Goal: Task Accomplishment & Management: Complete application form

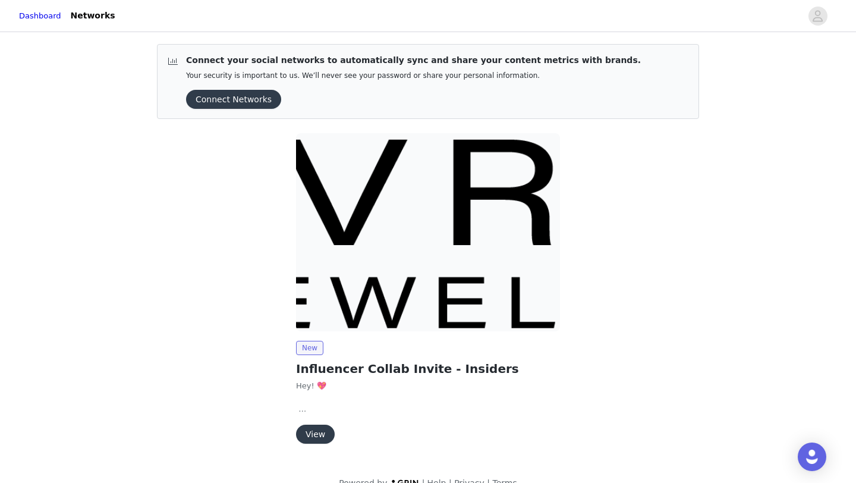
scroll to position [20, 0]
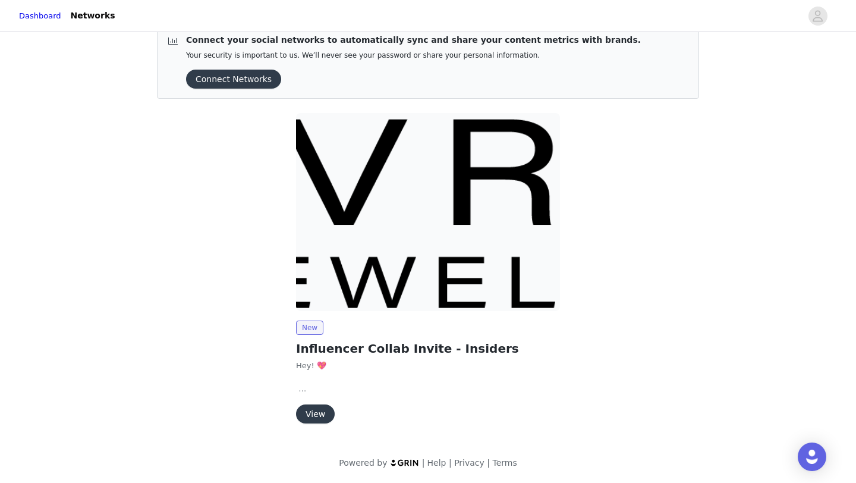
click at [320, 407] on button "View" at bounding box center [315, 413] width 39 height 19
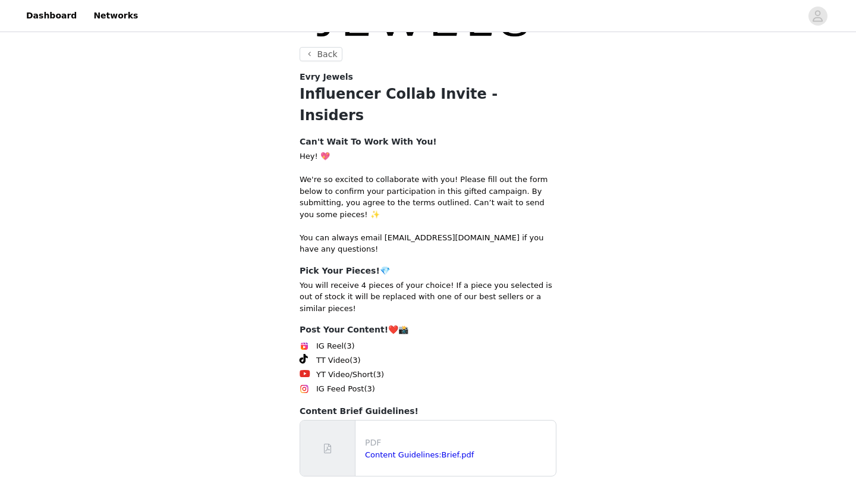
scroll to position [149, 0]
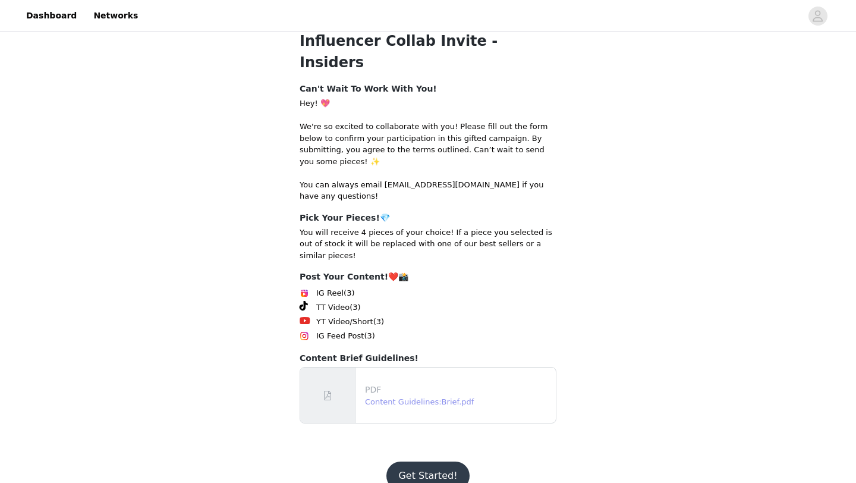
click at [433, 397] on link "Content Guidelines:Brief.pdf" at bounding box center [419, 401] width 109 height 9
click at [423, 461] on button "Get Started!" at bounding box center [427, 475] width 83 height 29
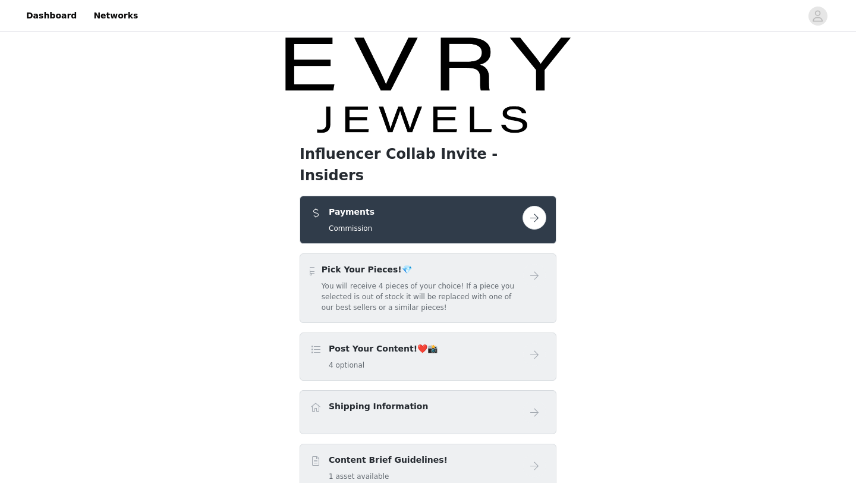
scroll to position [88, 0]
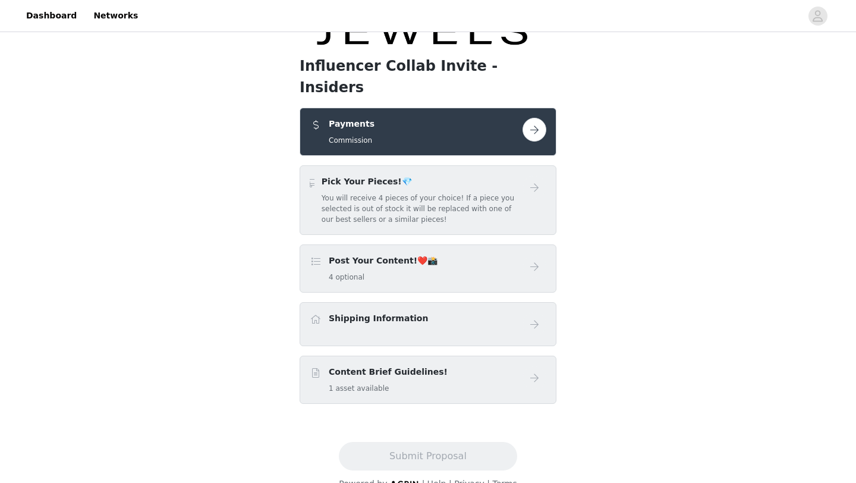
click at [495, 199] on h5 "You will receive 4 pieces of your choice! If a piece you selected is out of sto…" at bounding box center [422, 209] width 201 height 32
click at [530, 118] on button "button" at bounding box center [534, 130] width 24 height 24
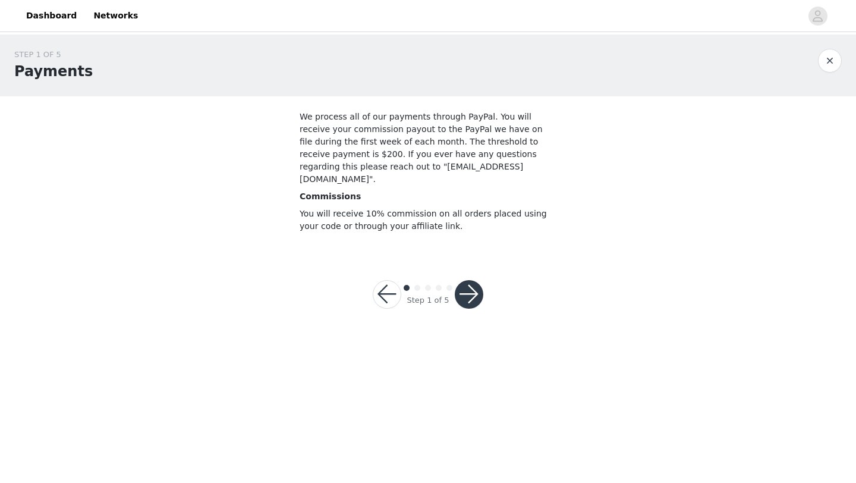
click at [486, 282] on div "Step 1 of 5" at bounding box center [427, 294] width 139 height 57
click at [468, 282] on button "button" at bounding box center [469, 294] width 29 height 29
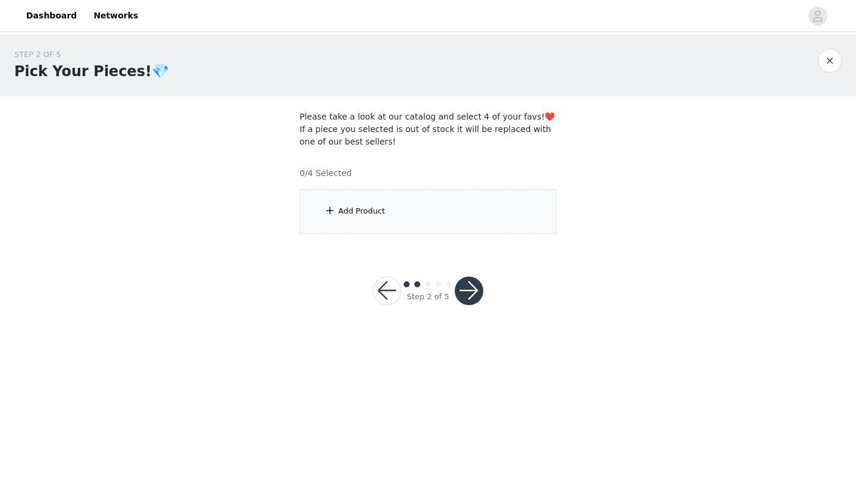
click at [385, 291] on button "button" at bounding box center [387, 290] width 29 height 29
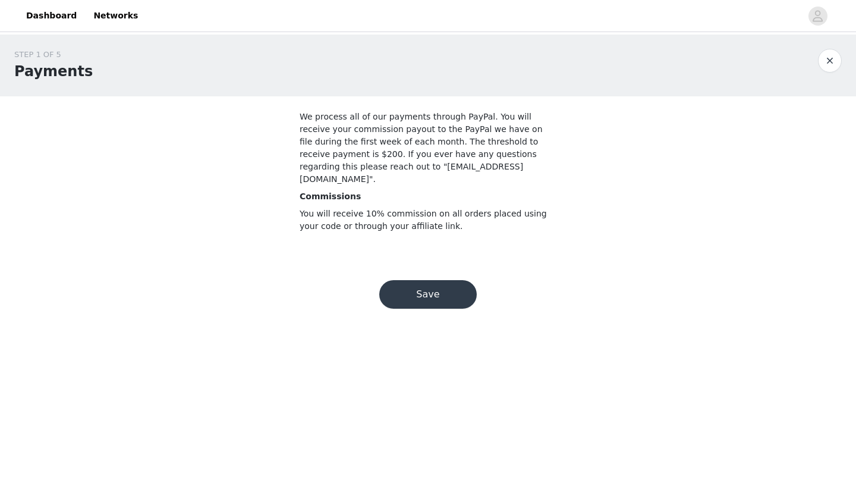
click at [435, 286] on button "Save" at bounding box center [427, 294] width 97 height 29
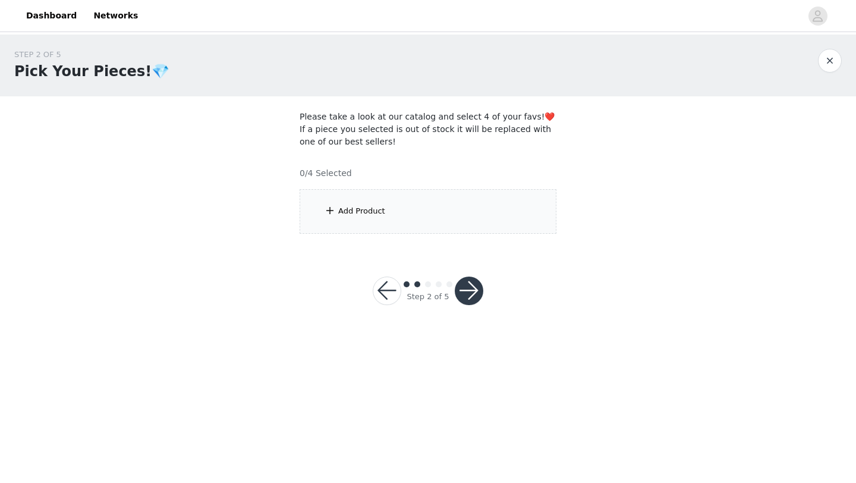
click at [355, 209] on div "Add Product" at bounding box center [361, 211] width 47 height 12
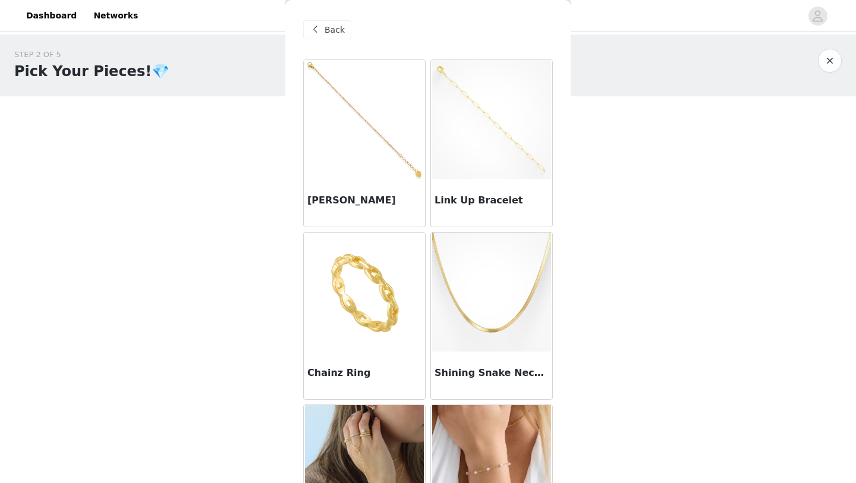
click at [514, 344] on img at bounding box center [491, 291] width 119 height 119
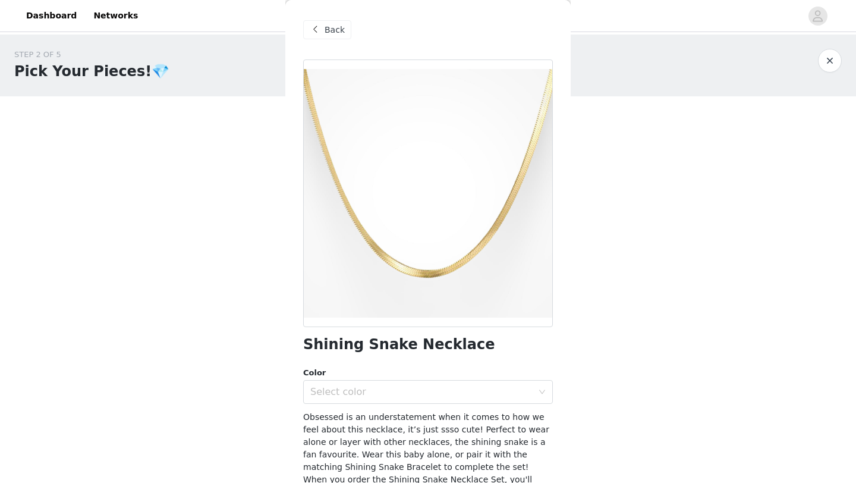
click at [317, 31] on span at bounding box center [315, 30] width 14 height 14
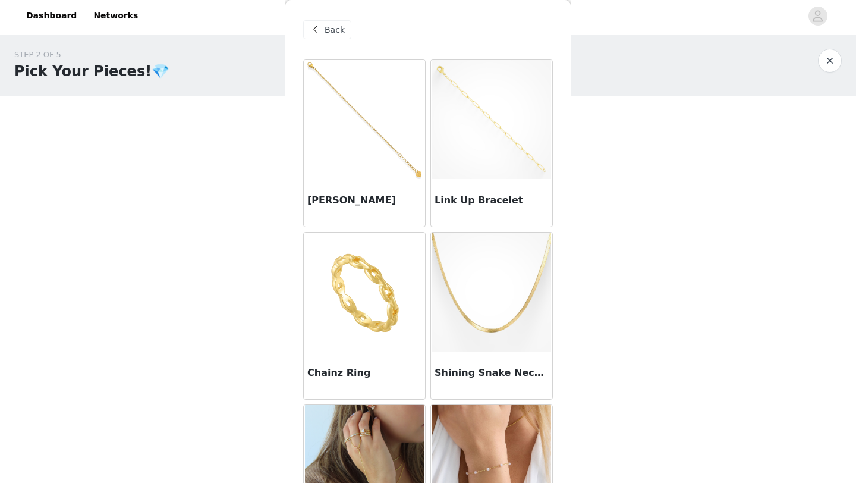
click at [192, 290] on div "STEP 2 OF 5 Pick Your Pieces!💎 Please take a look at our catalog and select 4 o…" at bounding box center [428, 183] width 856 height 299
click at [337, 27] on span "Back" at bounding box center [335, 30] width 20 height 12
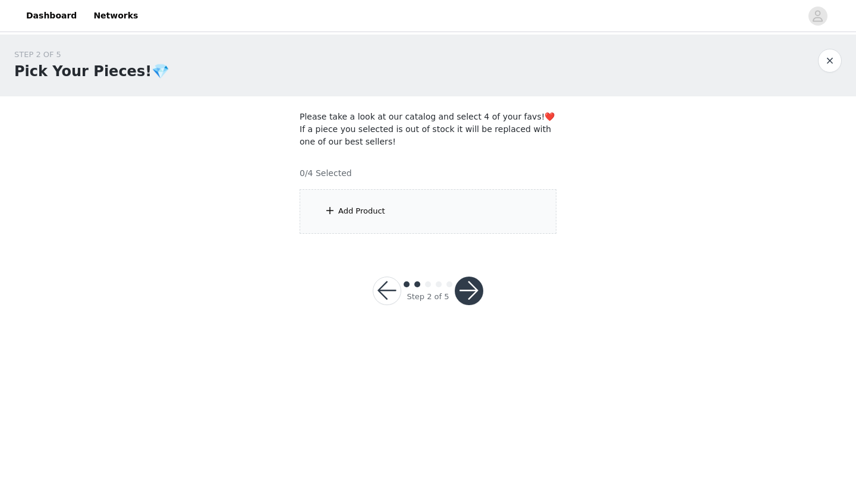
click at [339, 204] on div "Add Product" at bounding box center [428, 211] width 257 height 45
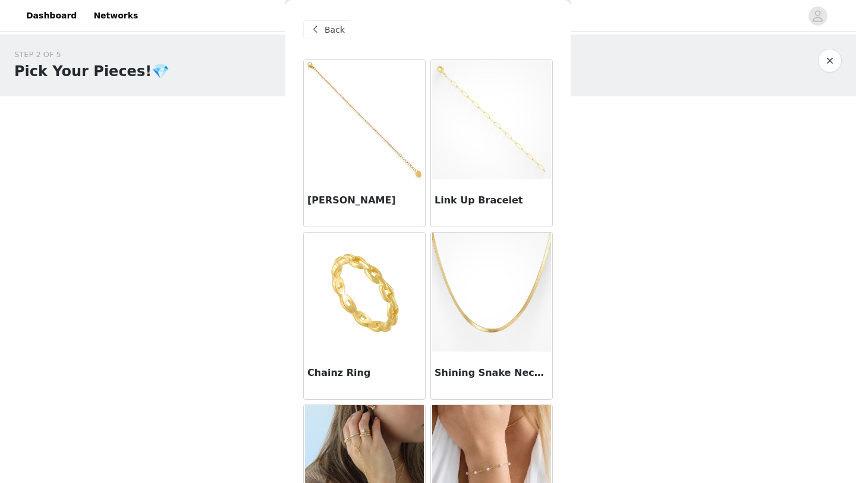
click at [486, 312] on img at bounding box center [491, 291] width 119 height 119
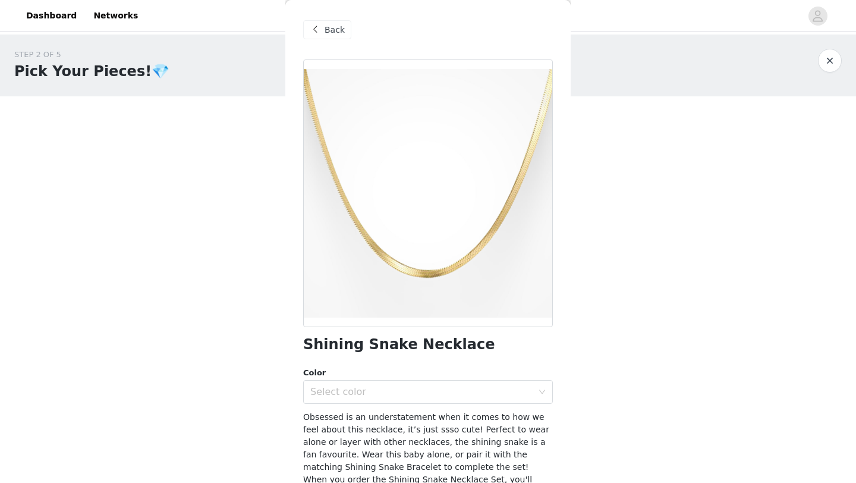
scroll to position [90, 0]
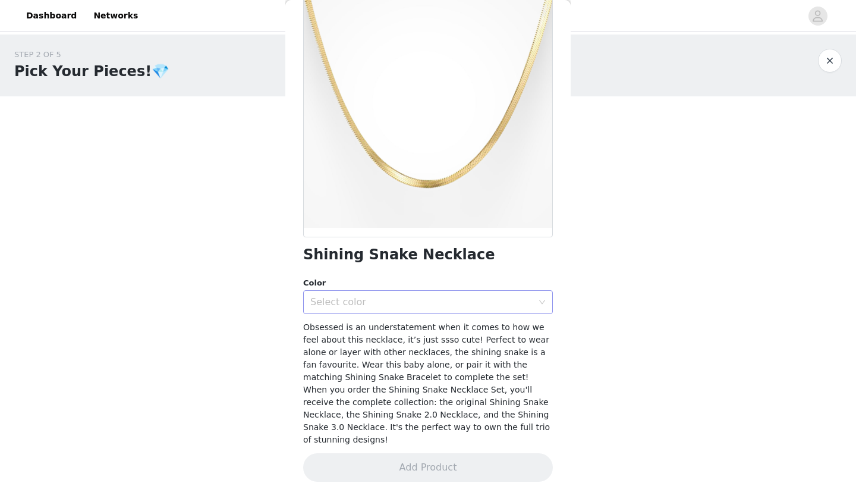
click at [469, 299] on div "Select color" at bounding box center [421, 302] width 222 height 12
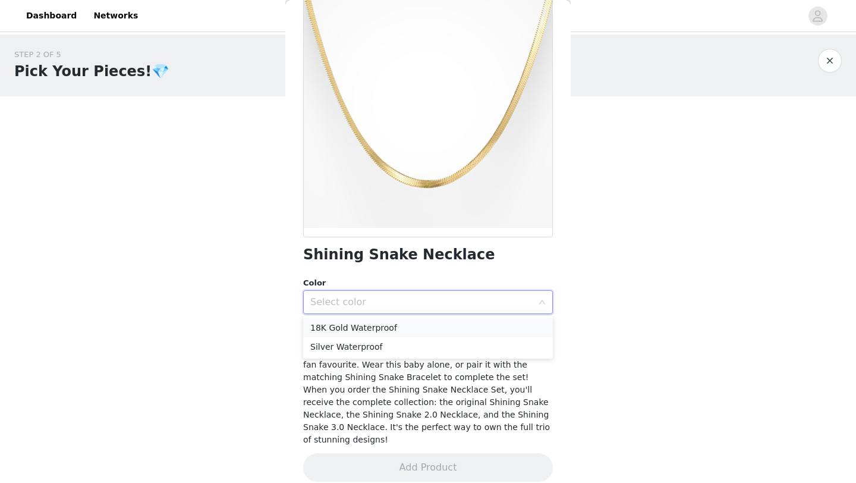
click at [453, 324] on li "18K Gold Waterproof" at bounding box center [428, 327] width 250 height 19
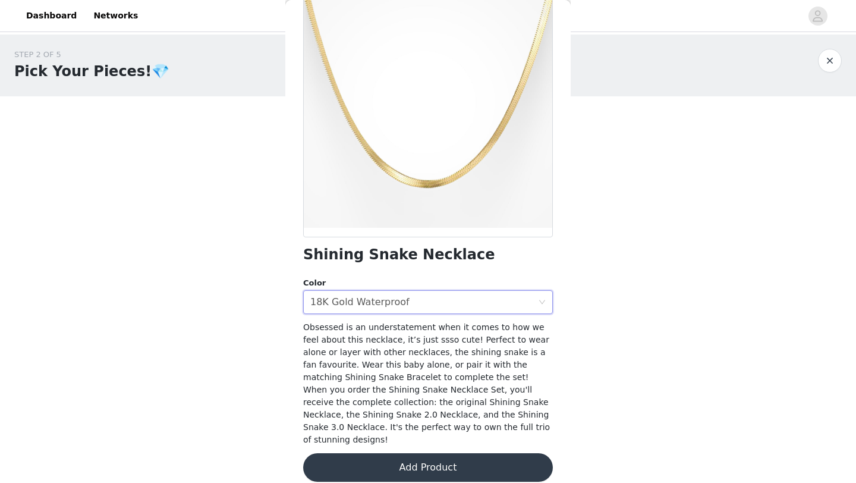
click at [443, 453] on button "Add Product" at bounding box center [428, 467] width 250 height 29
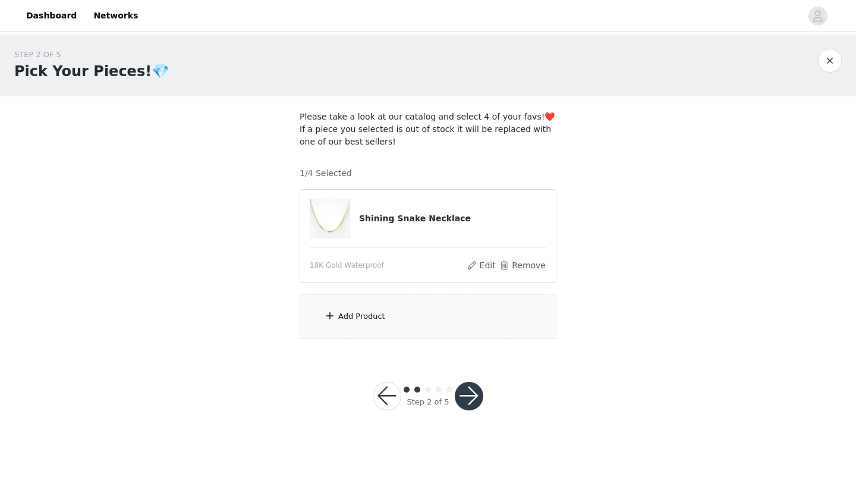
click at [407, 323] on div "Add Product" at bounding box center [428, 316] width 257 height 45
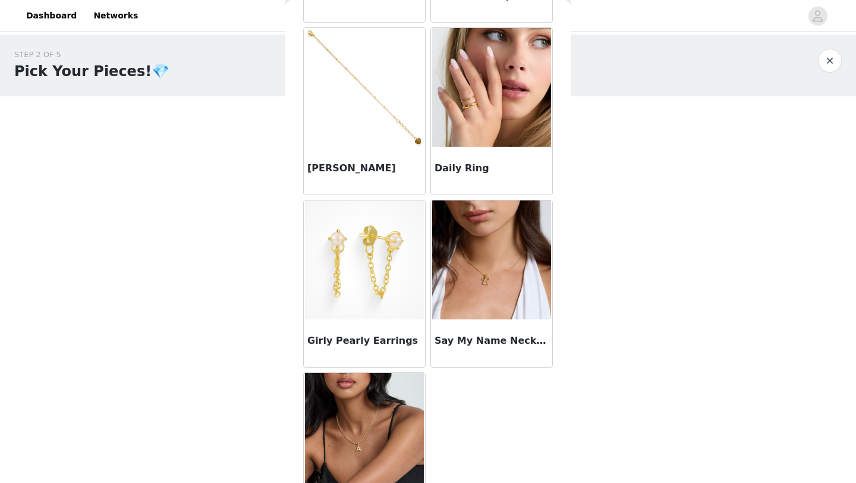
scroll to position [895, 0]
click at [476, 119] on img at bounding box center [491, 86] width 119 height 119
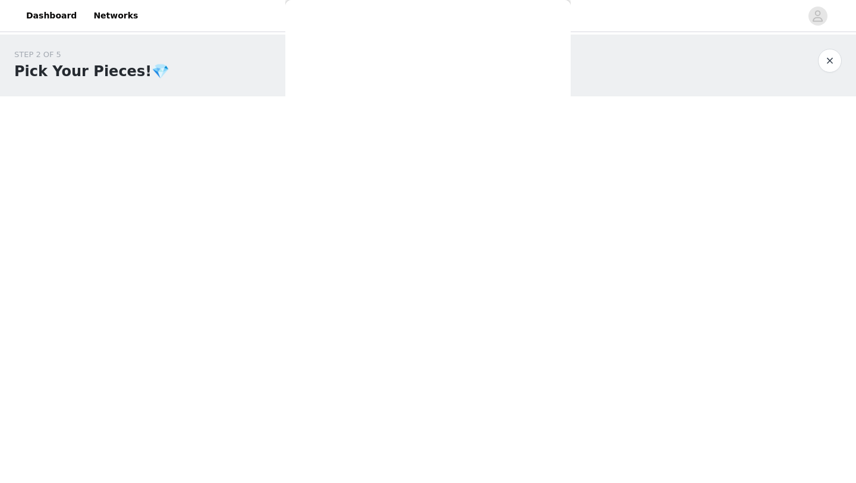
scroll to position [172, 0]
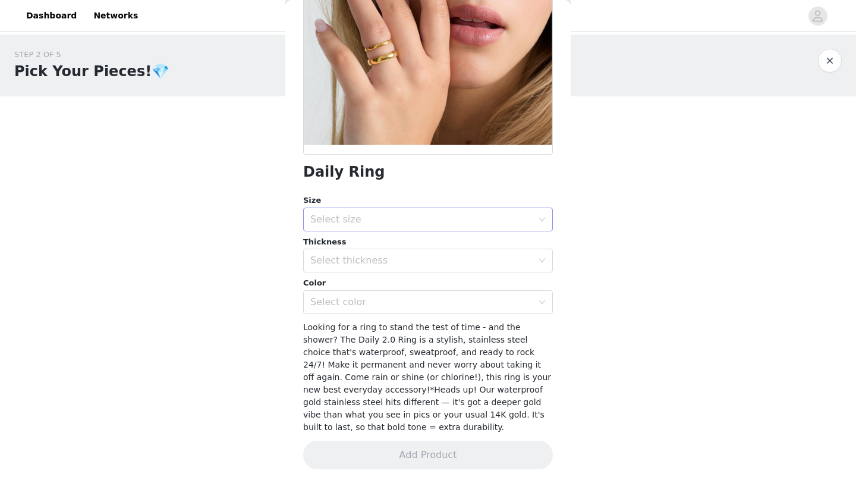
click at [417, 223] on div "Select size" at bounding box center [421, 219] width 222 height 12
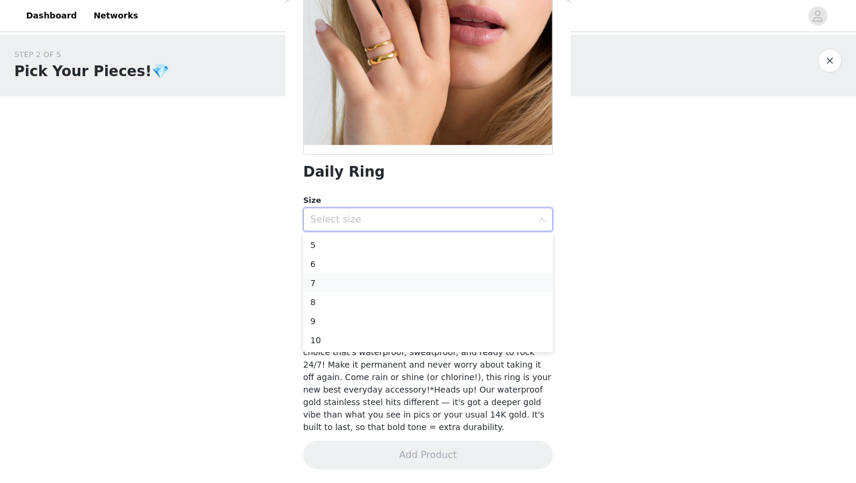
click at [392, 284] on li "7" at bounding box center [428, 282] width 250 height 19
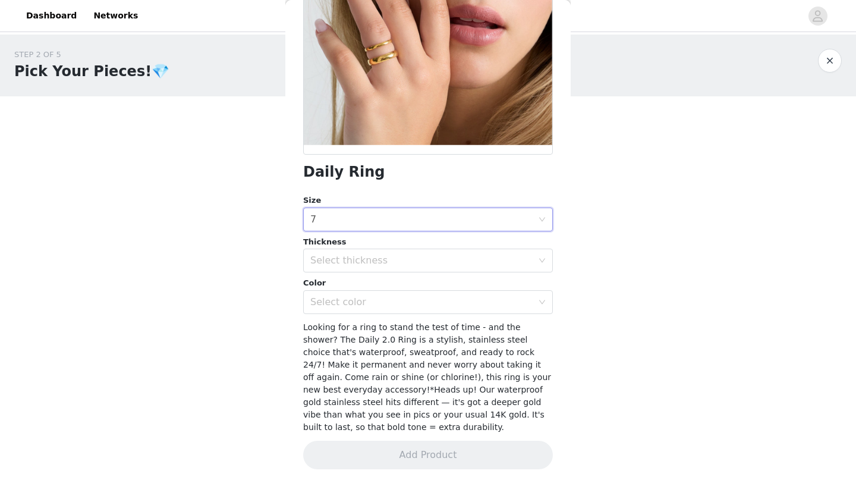
click at [256, 256] on div "STEP 2 OF 5 Pick Your Pieces!💎 Please take a look at our catalog and select 4 o…" at bounding box center [428, 193] width 856 height 319
click at [352, 86] on div at bounding box center [428, 20] width 250 height 267
click at [292, 10] on div "Back Daily Ring Size Select size 7 Thickness Select thickness Color Select colo…" at bounding box center [427, 241] width 285 height 483
click at [248, 221] on div "STEP 2 OF 5 Pick Your Pieces!💎 Please take a look at our catalog and select 4 o…" at bounding box center [428, 193] width 856 height 319
click at [380, 258] on div "Select thickness" at bounding box center [421, 260] width 222 height 12
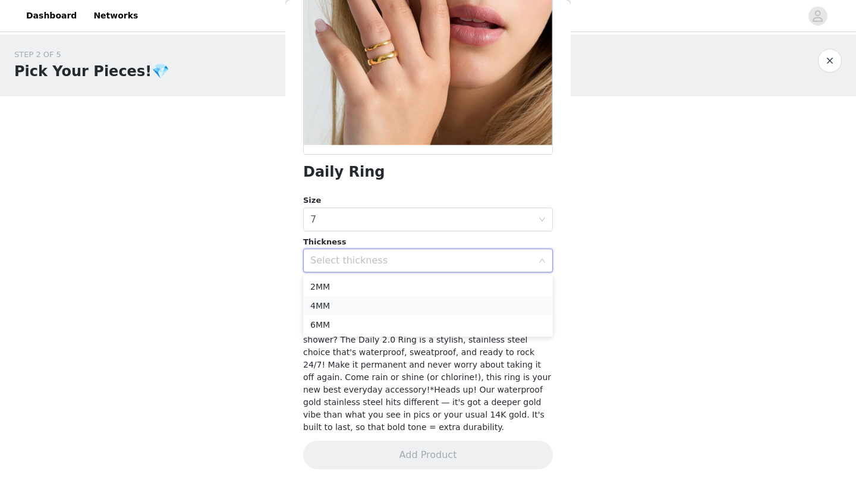
click at [371, 309] on li "4MM" at bounding box center [428, 305] width 250 height 19
click at [366, 298] on div "Select color" at bounding box center [421, 302] width 222 height 12
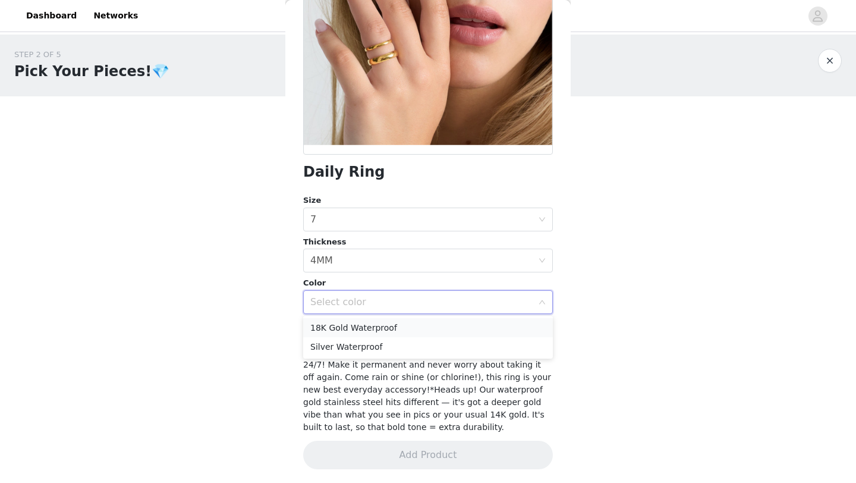
click at [368, 327] on li "18K Gold Waterproof" at bounding box center [428, 327] width 250 height 19
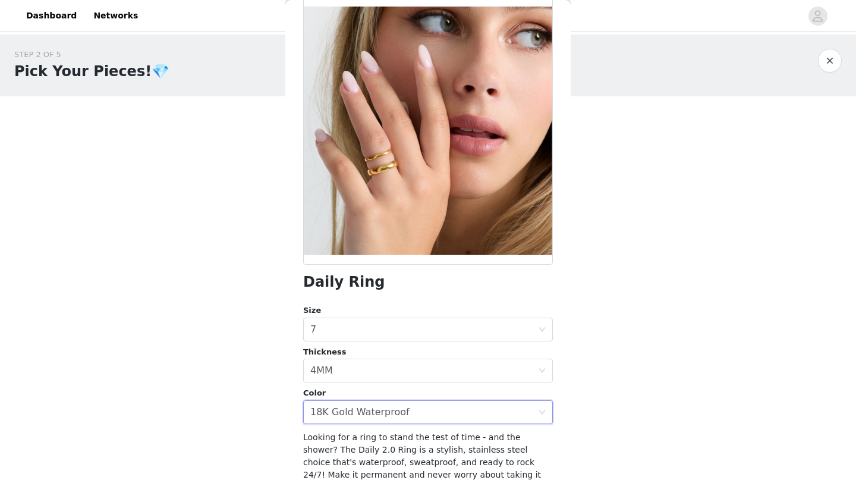
scroll to position [0, 0]
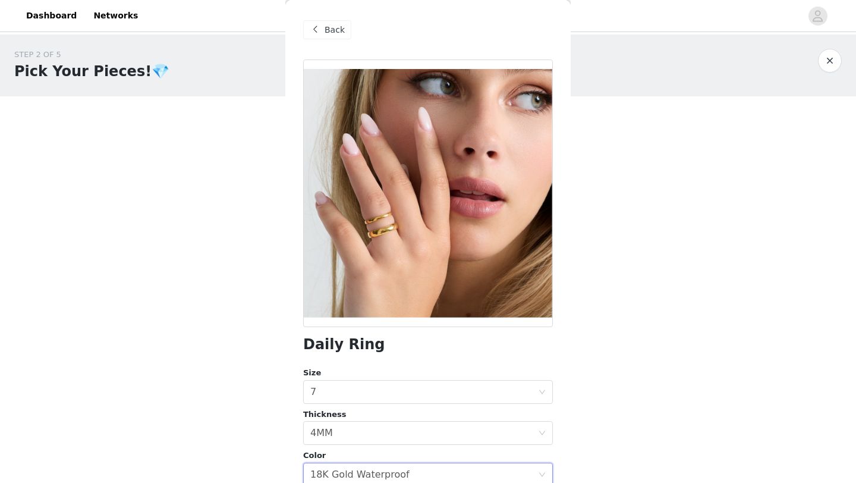
click at [320, 32] on span at bounding box center [315, 30] width 14 height 14
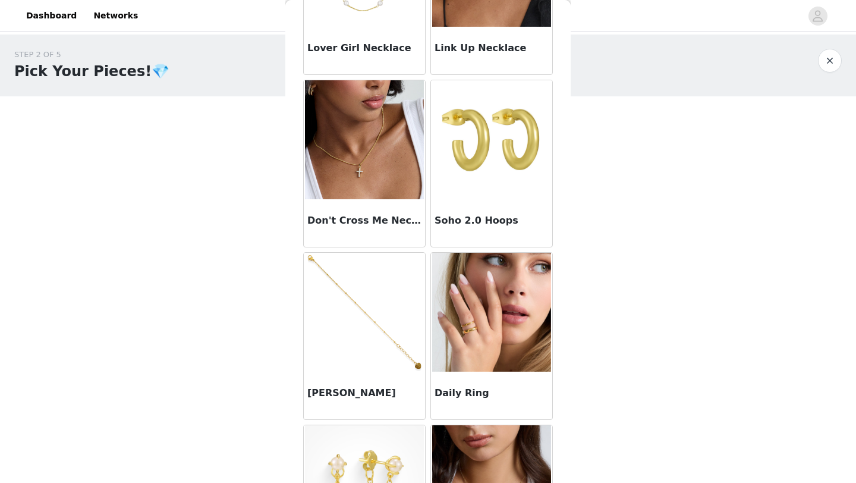
scroll to position [928, 0]
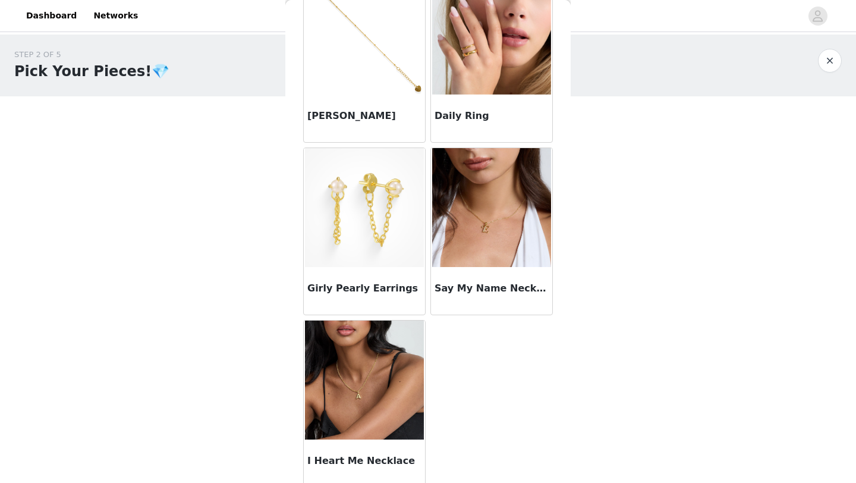
click at [338, 197] on img at bounding box center [364, 207] width 119 height 119
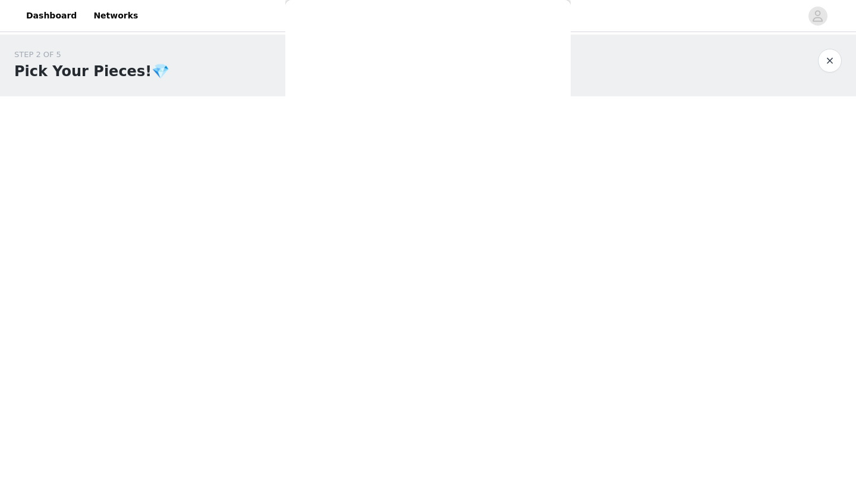
scroll to position [27, 0]
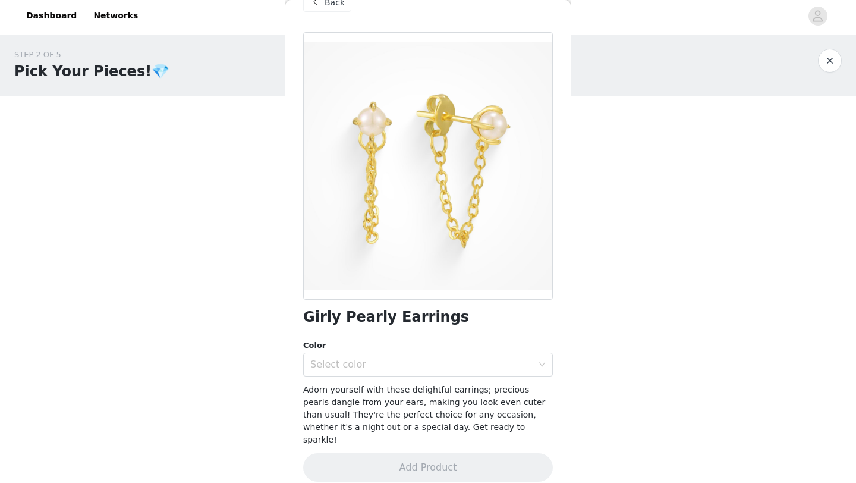
click at [357, 383] on div "Adorn yourself with these delightful earrings; precious pearls dangle from your…" at bounding box center [428, 414] width 250 height 62
click at [349, 367] on div "Select color" at bounding box center [421, 364] width 222 height 12
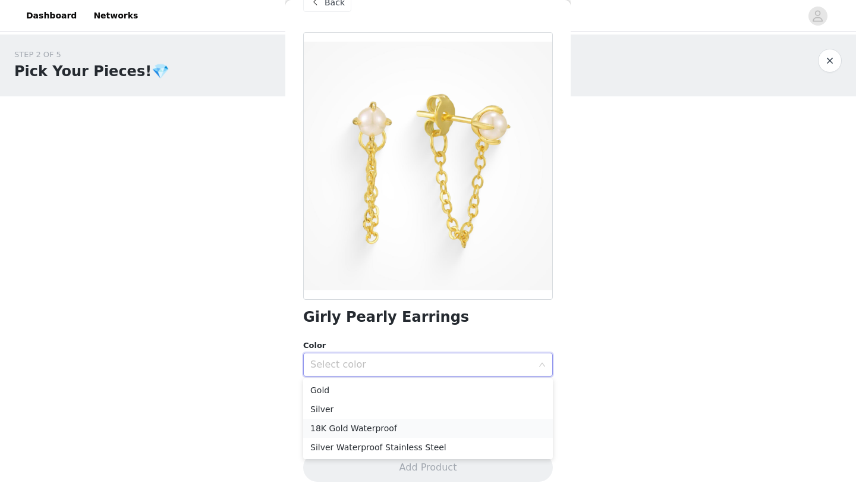
click at [354, 423] on li "18K Gold Waterproof" at bounding box center [428, 427] width 250 height 19
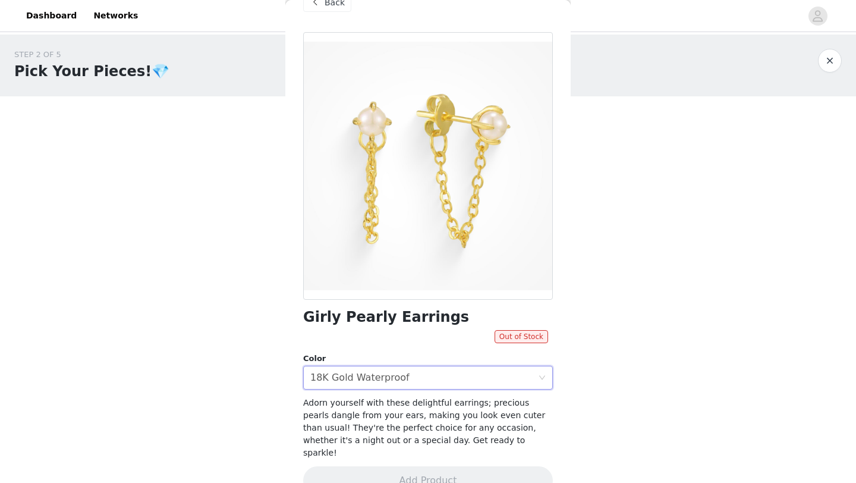
scroll to position [36, 0]
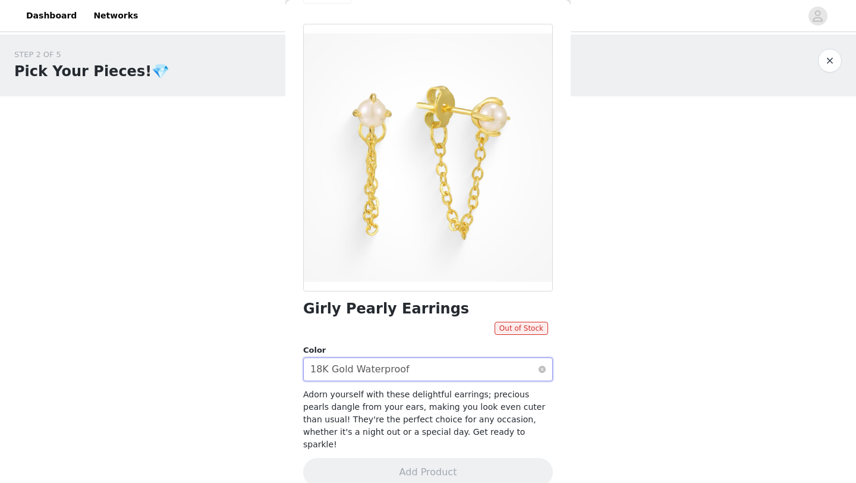
click at [349, 373] on div "18K Gold Waterproof" at bounding box center [359, 369] width 99 height 23
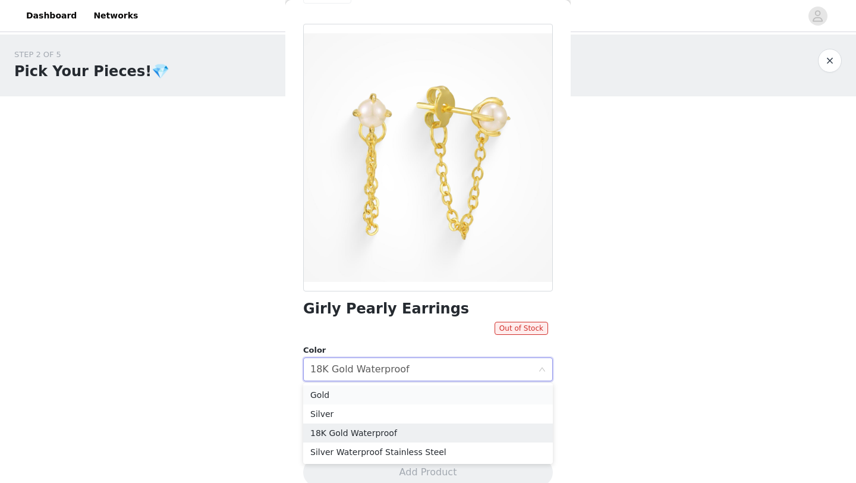
click at [349, 396] on li "Gold" at bounding box center [428, 394] width 250 height 19
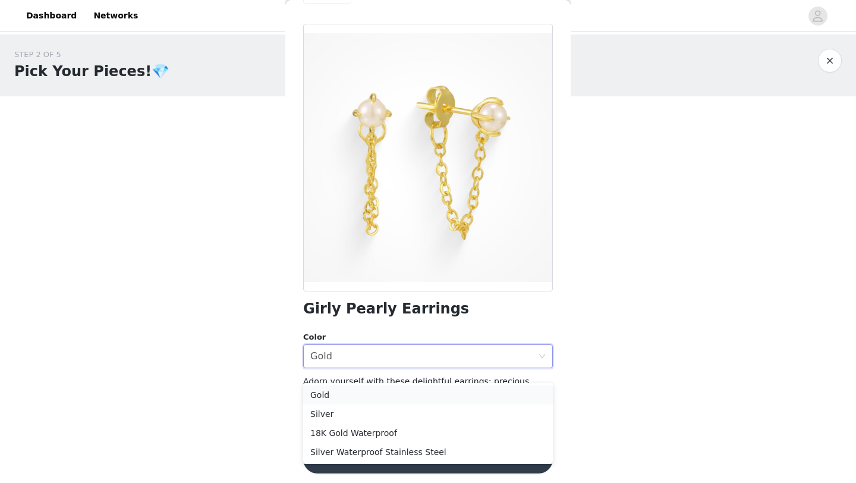
scroll to position [27, 0]
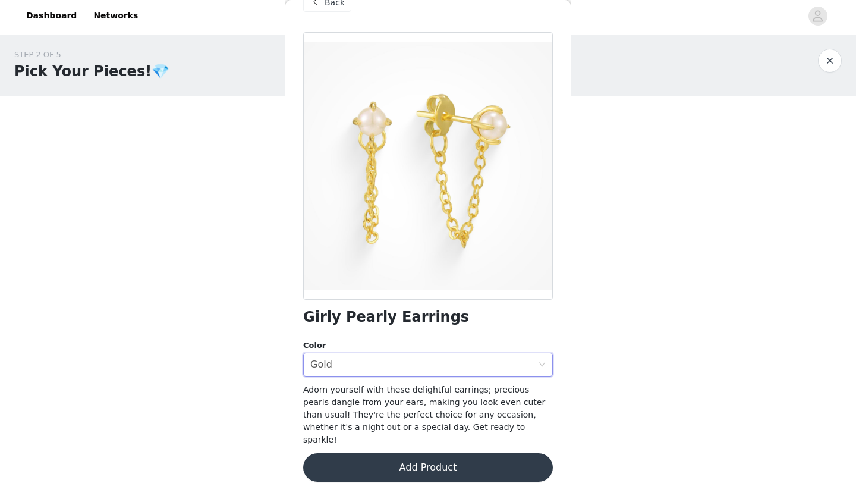
click at [385, 458] on button "Add Product" at bounding box center [428, 467] width 250 height 29
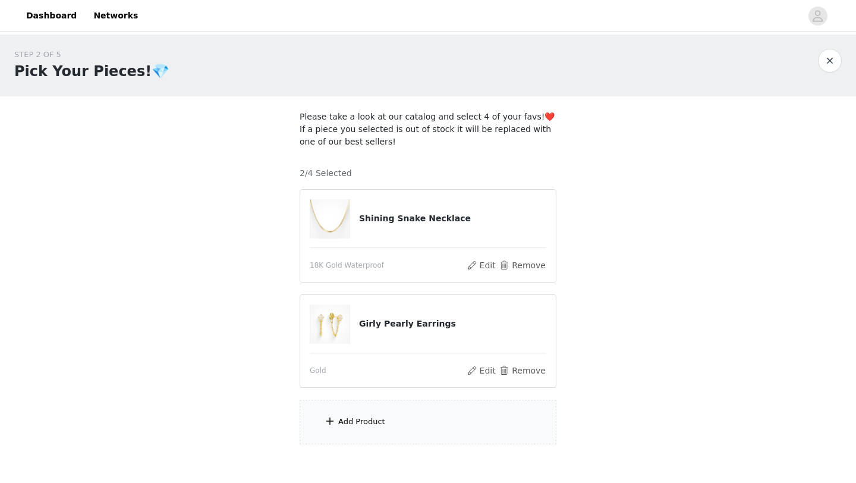
click at [382, 412] on div "Add Product" at bounding box center [428, 421] width 257 height 45
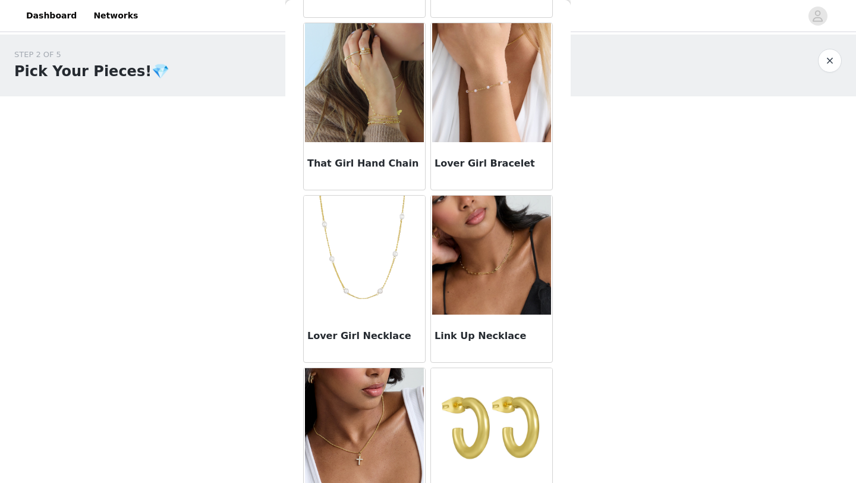
scroll to position [479, 0]
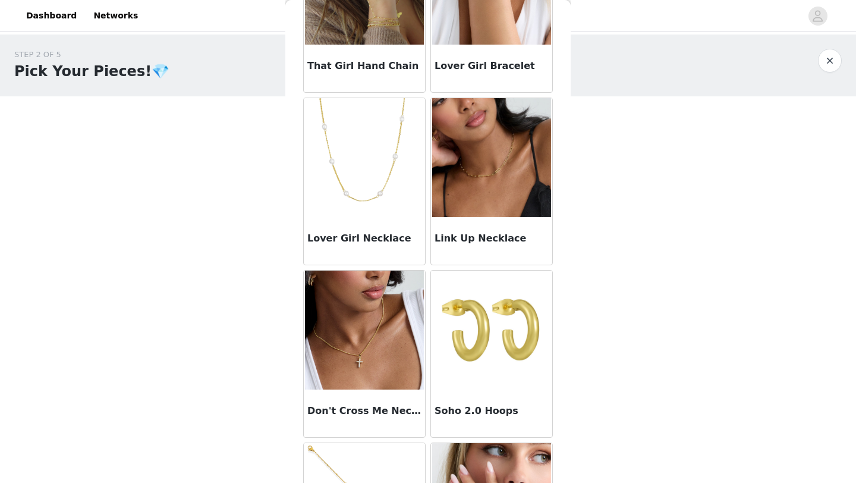
click at [481, 343] on img at bounding box center [491, 329] width 119 height 119
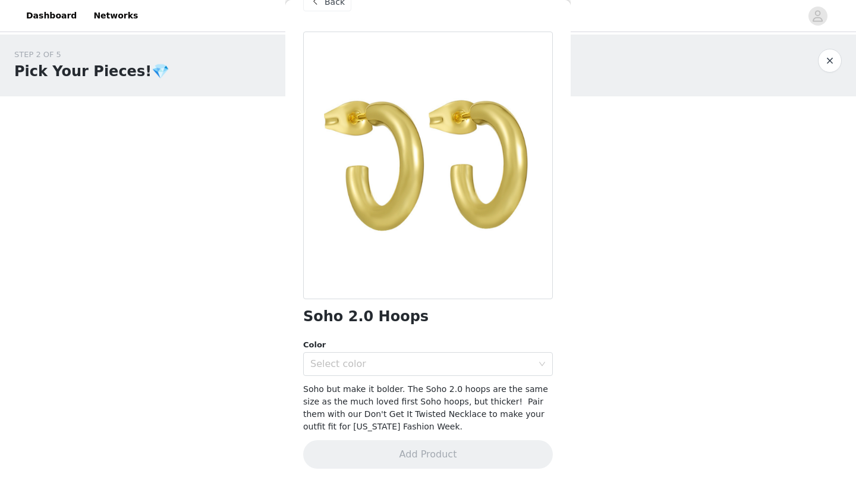
scroll to position [27, 0]
click at [449, 367] on div "Select color" at bounding box center [421, 364] width 222 height 12
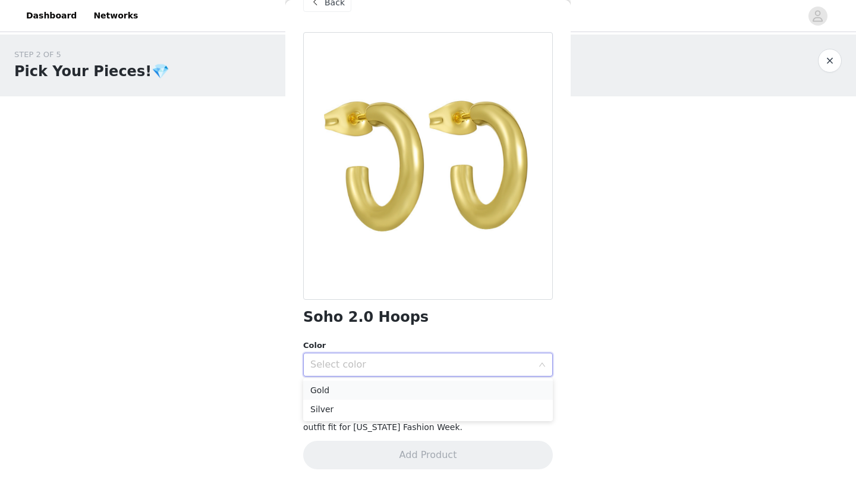
click at [434, 387] on li "Gold" at bounding box center [428, 389] width 250 height 19
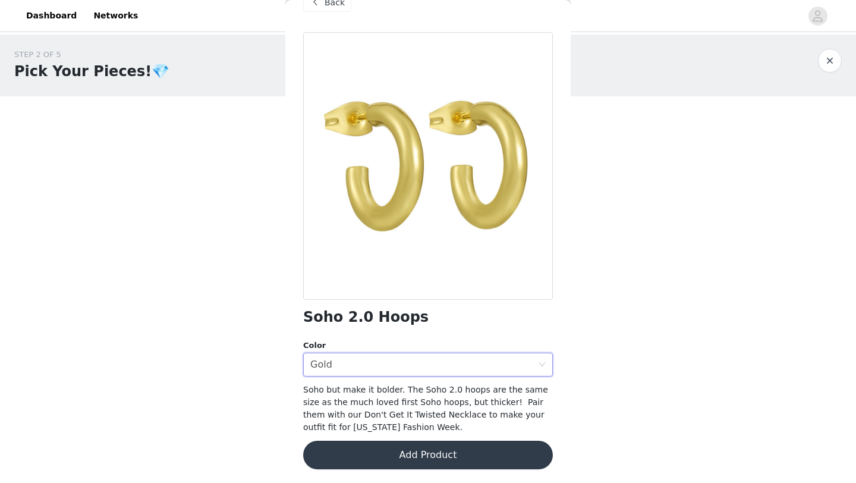
click at [429, 445] on button "Add Product" at bounding box center [428, 454] width 250 height 29
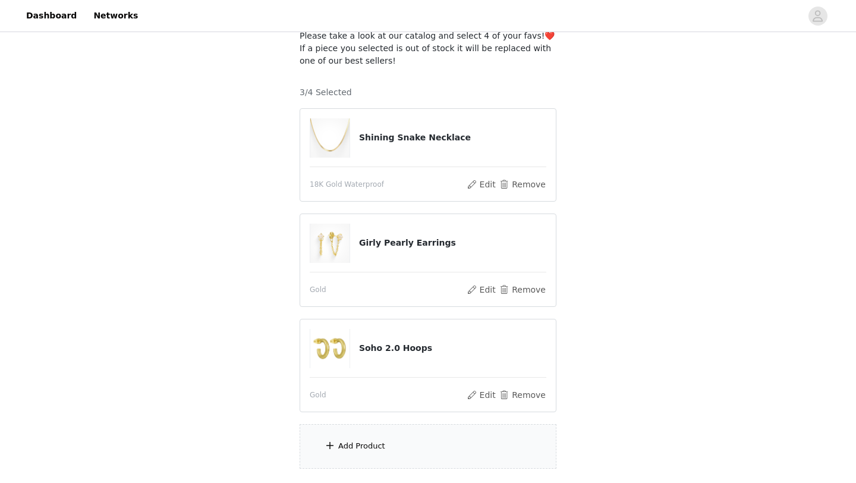
scroll to position [149, 0]
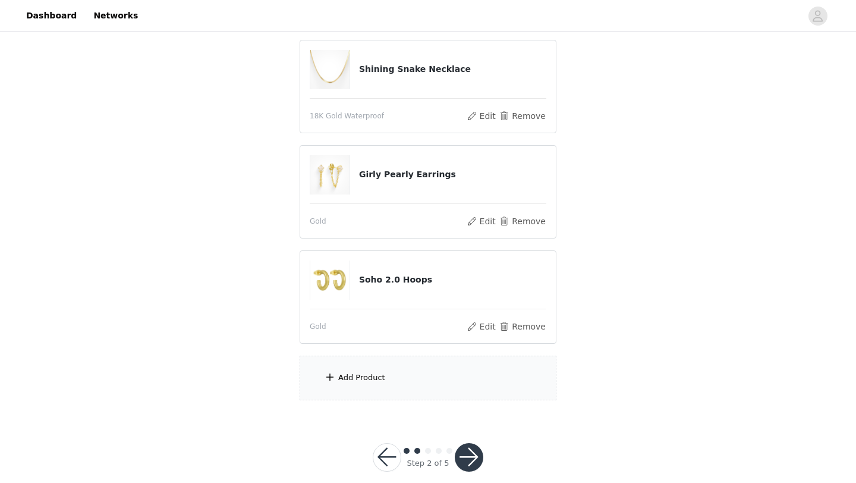
click at [379, 383] on div "Add Product" at bounding box center [361, 377] width 47 height 12
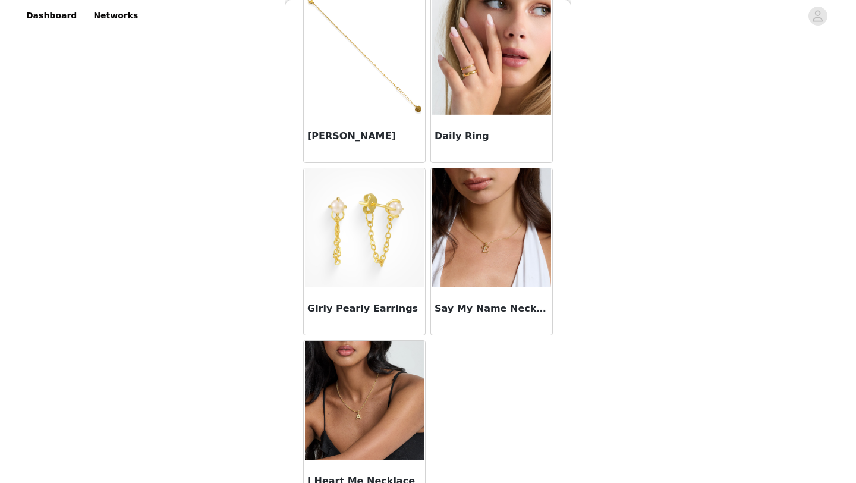
scroll to position [953, 0]
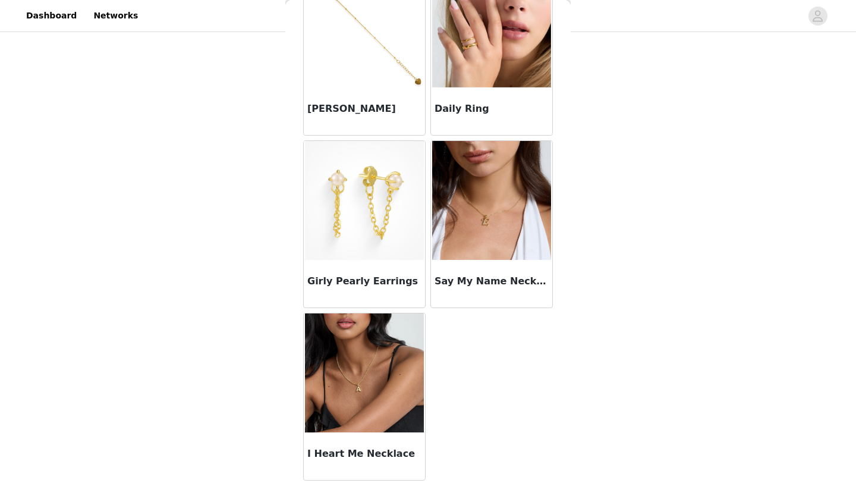
click at [365, 56] on img at bounding box center [364, 27] width 119 height 119
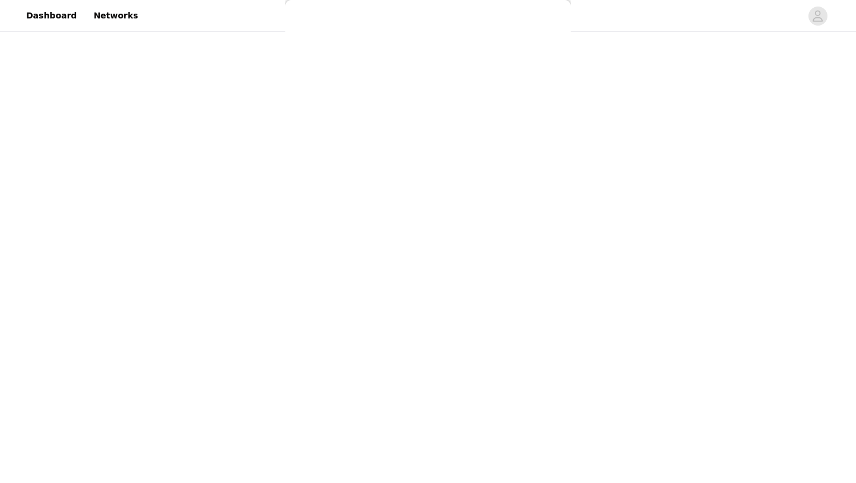
scroll to position [27, 0]
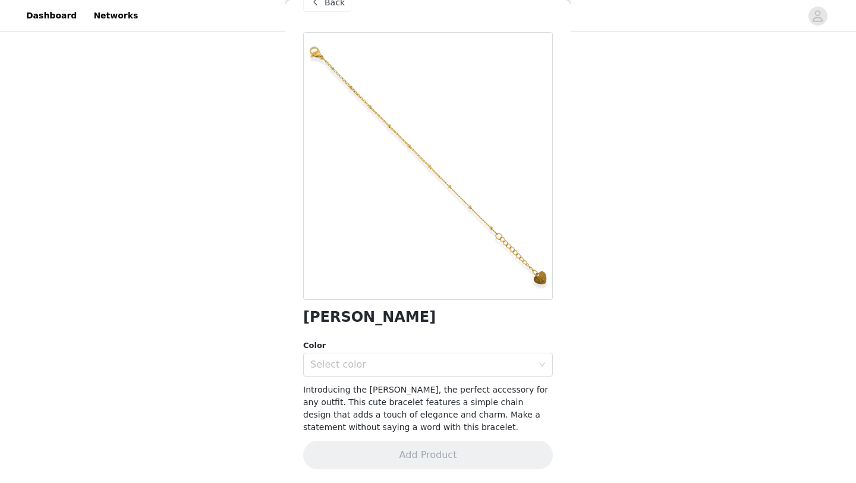
click at [335, 8] on div "Back" at bounding box center [327, 2] width 48 height 19
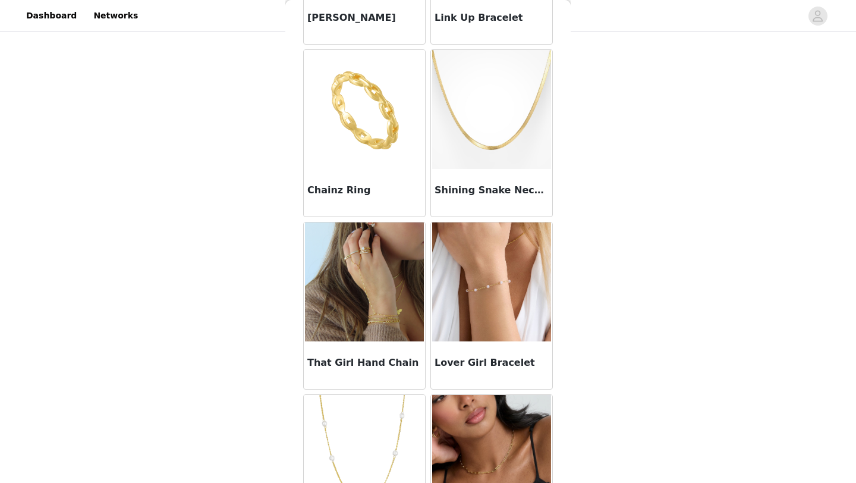
scroll to position [0, 0]
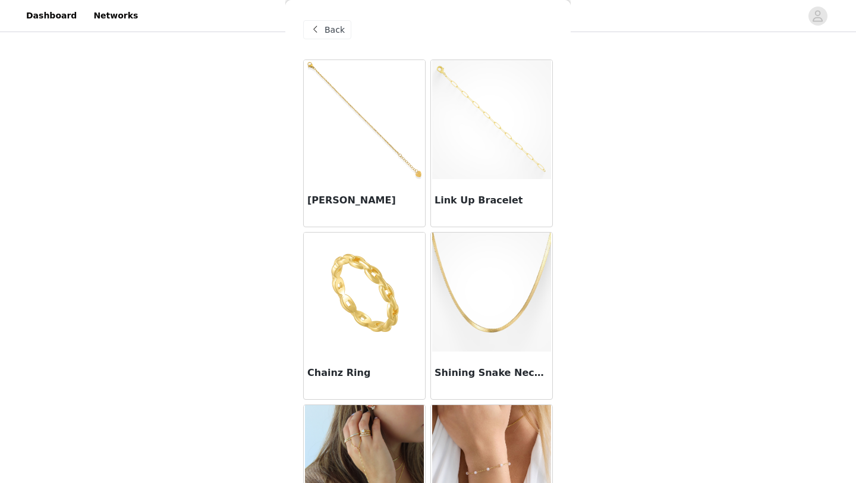
click at [361, 115] on img at bounding box center [364, 119] width 119 height 119
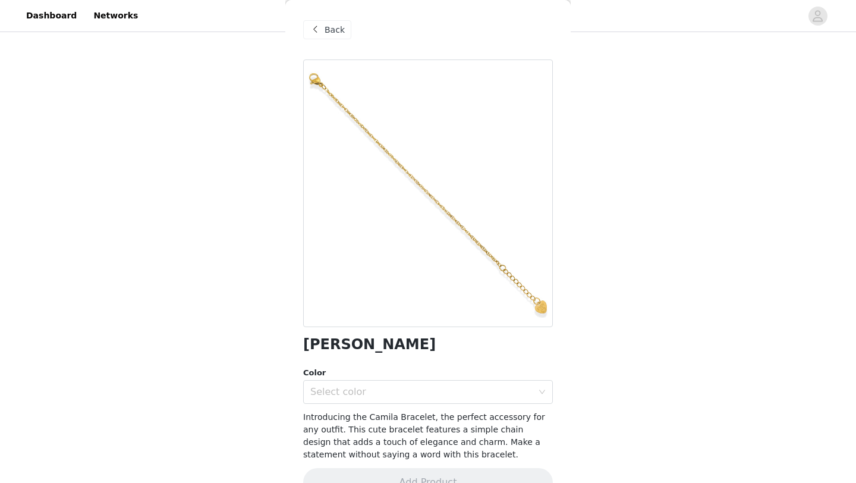
click at [344, 26] on div "Back" at bounding box center [327, 29] width 48 height 19
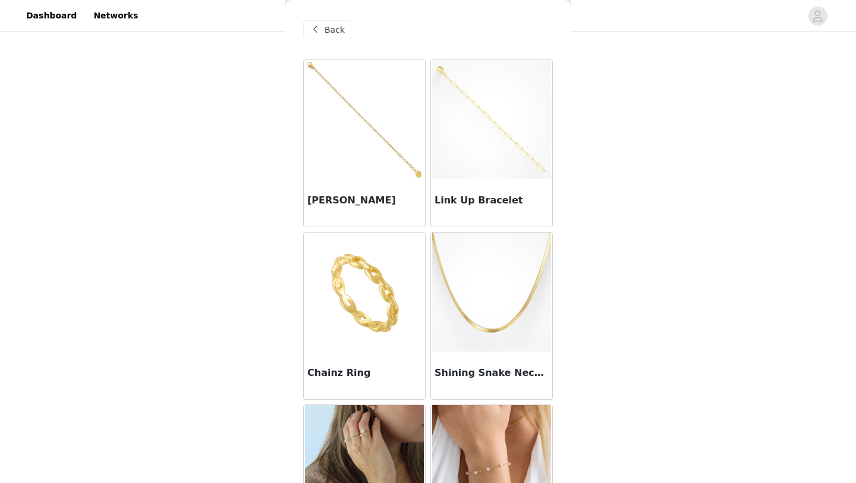
click at [363, 104] on img at bounding box center [364, 119] width 119 height 119
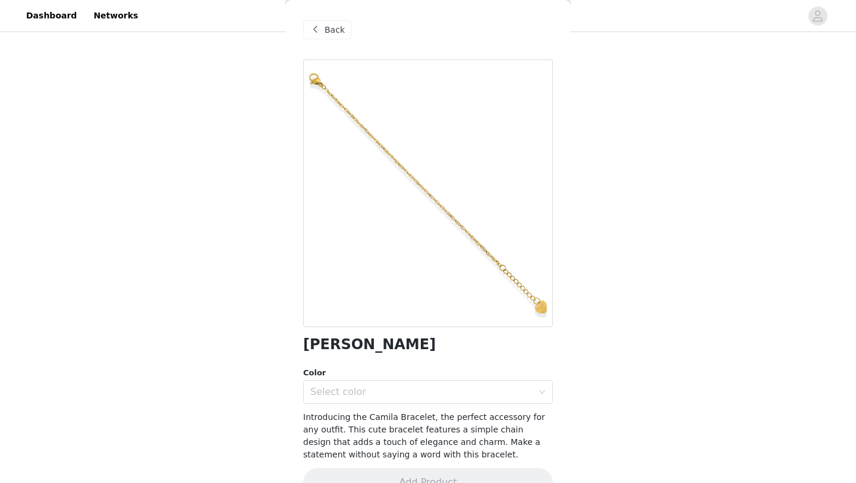
scroll to position [27, 0]
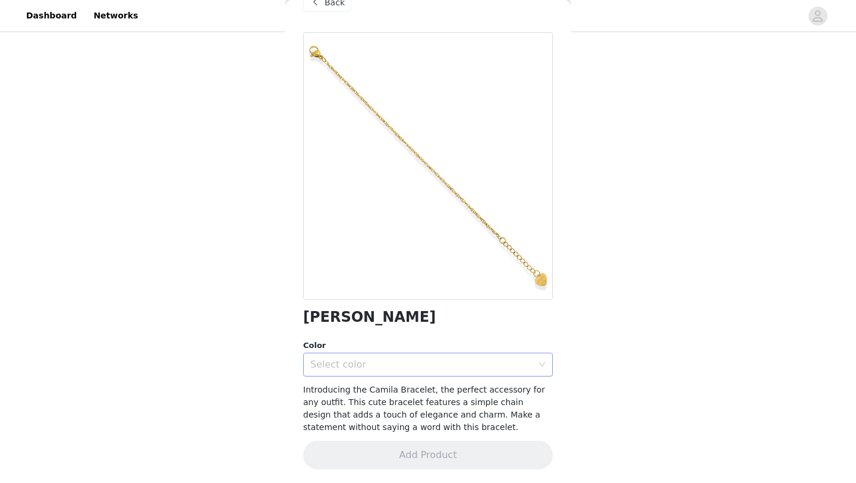
click at [361, 369] on div "Select color" at bounding box center [421, 364] width 222 height 12
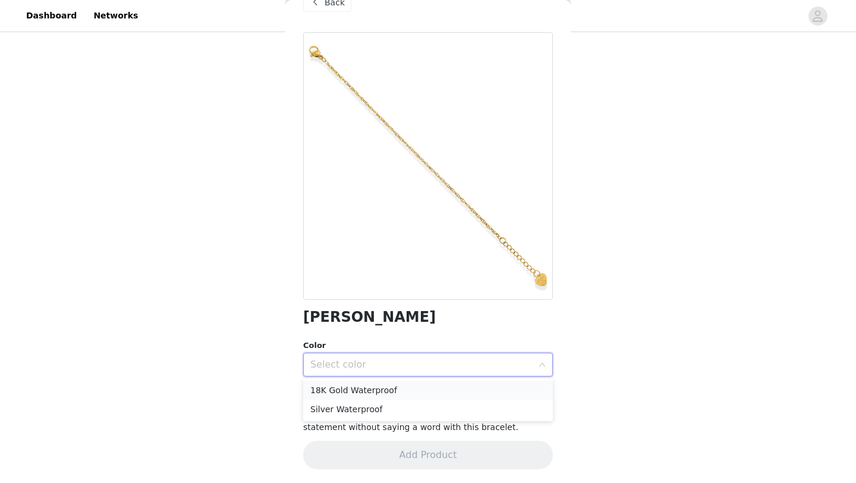
click at [371, 386] on li "18K Gold Waterproof" at bounding box center [428, 389] width 250 height 19
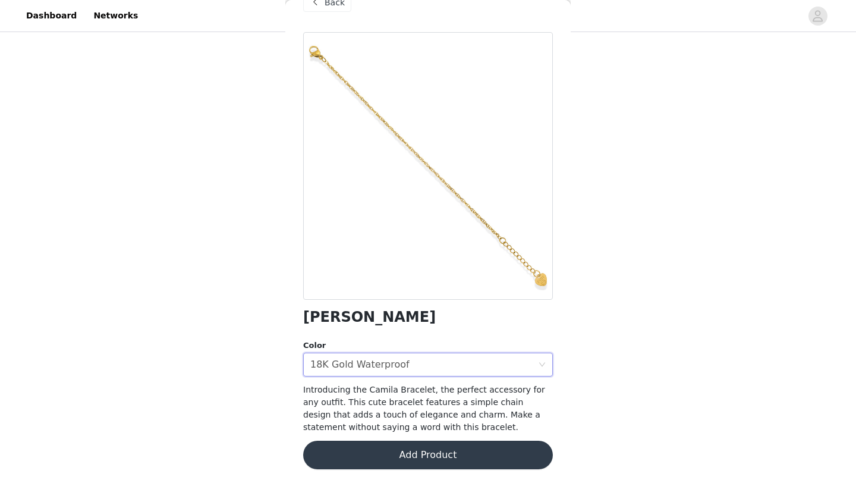
click at [382, 448] on button "Add Product" at bounding box center [428, 454] width 250 height 29
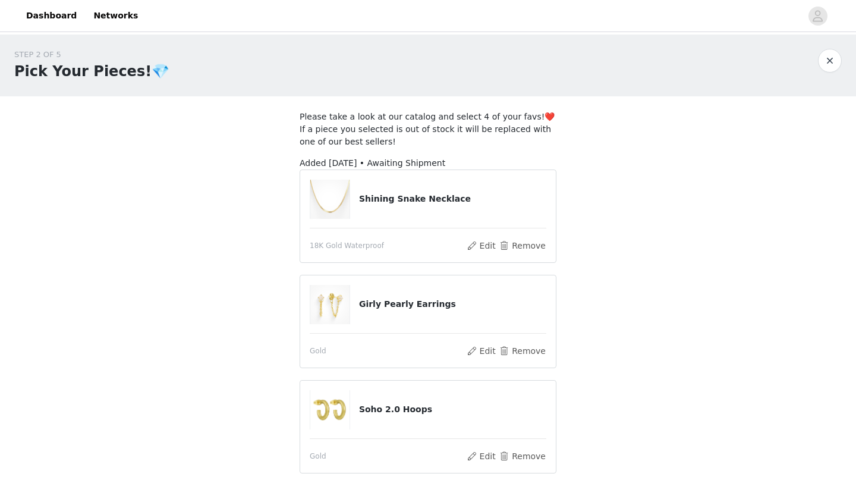
scroll to position [207, 0]
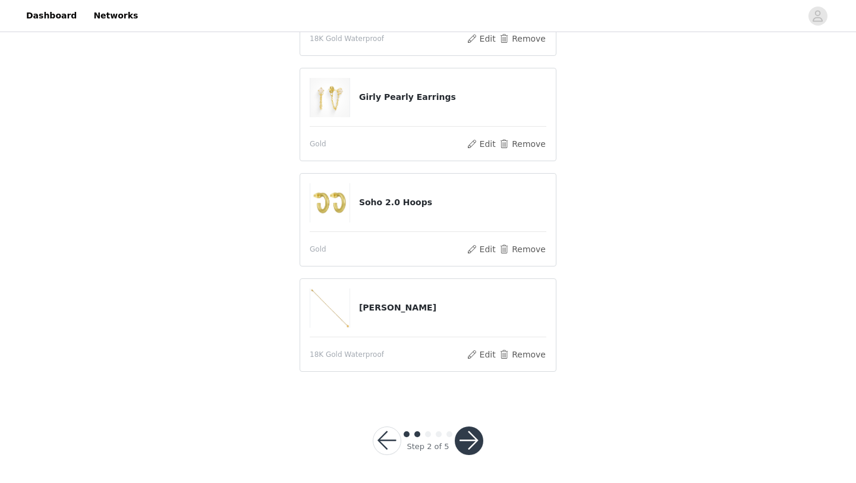
click at [468, 439] on button "button" at bounding box center [469, 440] width 29 height 29
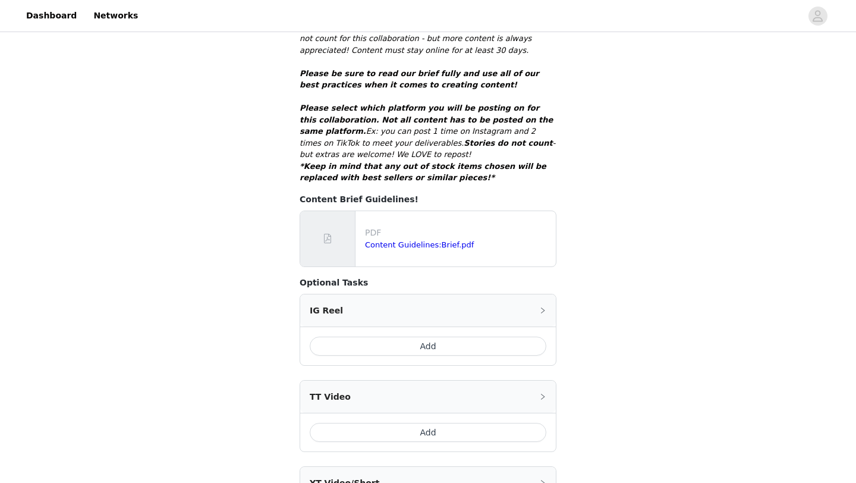
scroll to position [467, 0]
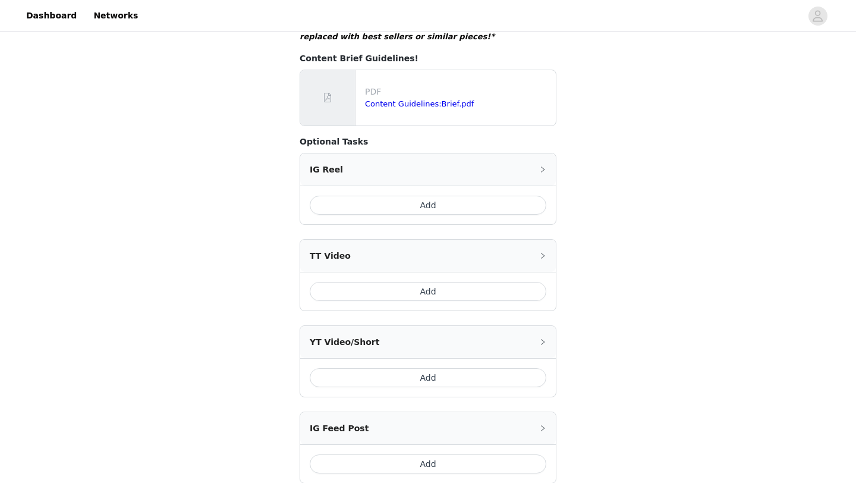
click at [455, 285] on button "Add" at bounding box center [428, 291] width 237 height 19
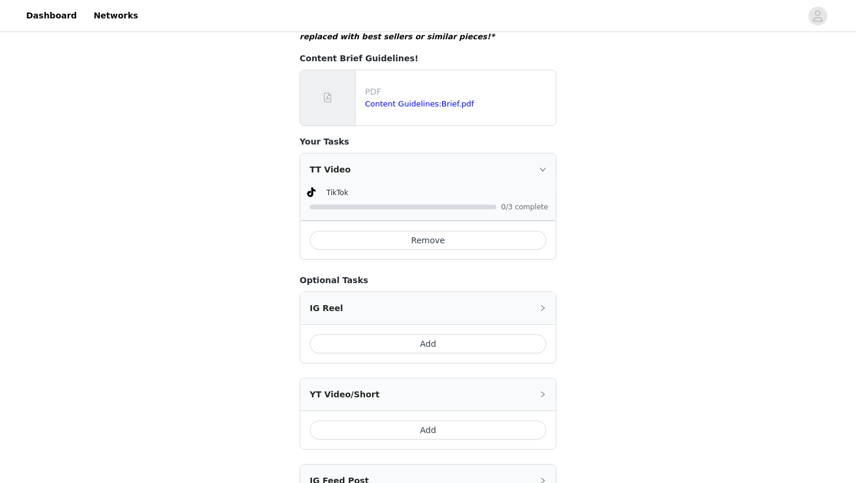
click at [436, 231] on button "Remove" at bounding box center [428, 240] width 237 height 19
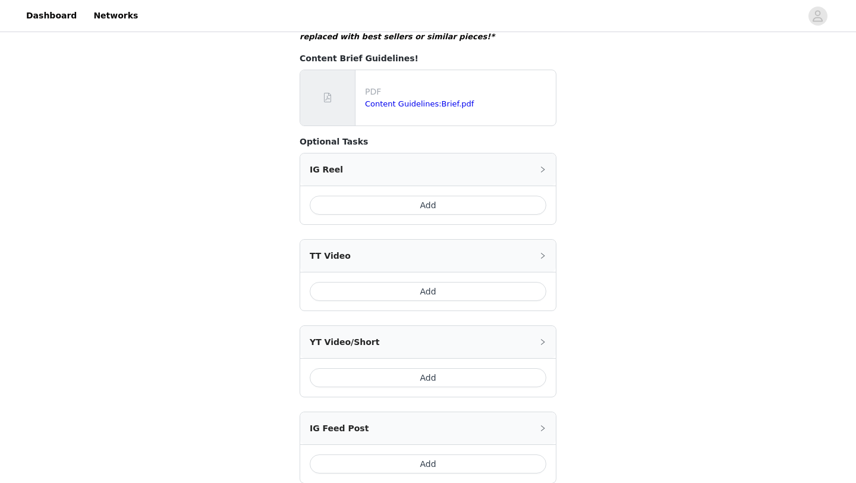
click at [436, 240] on div "TT Video" at bounding box center [428, 256] width 256 height 32
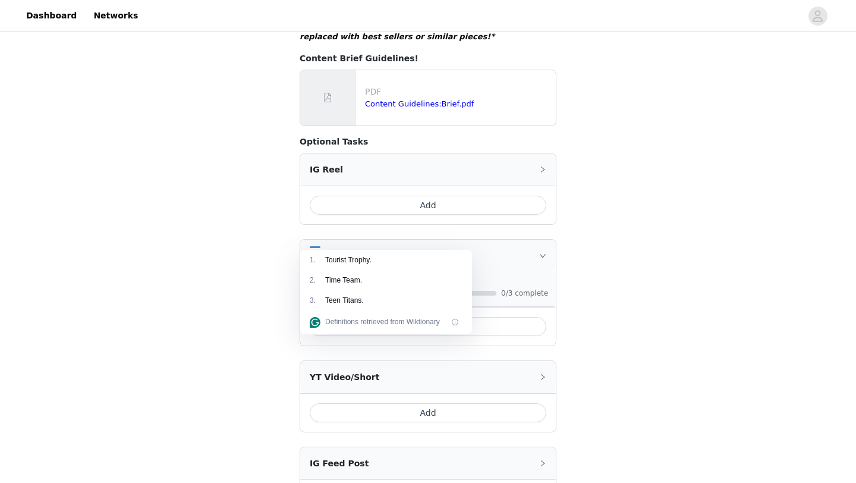
click at [602, 261] on div "STEP 3 OF 5 Post Your Content!❤️📸 Please remember to use these tags + hashtags …" at bounding box center [428, 57] width 856 height 980
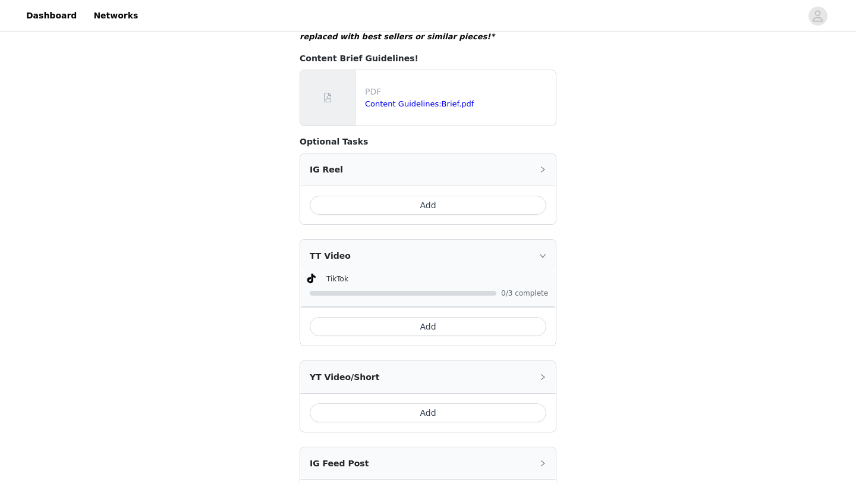
scroll to position [604, 0]
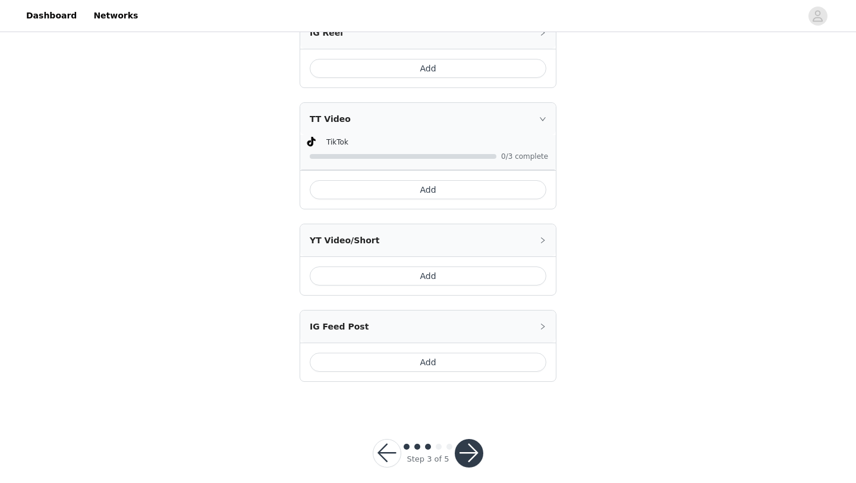
click at [434, 182] on button "Add" at bounding box center [428, 189] width 237 height 19
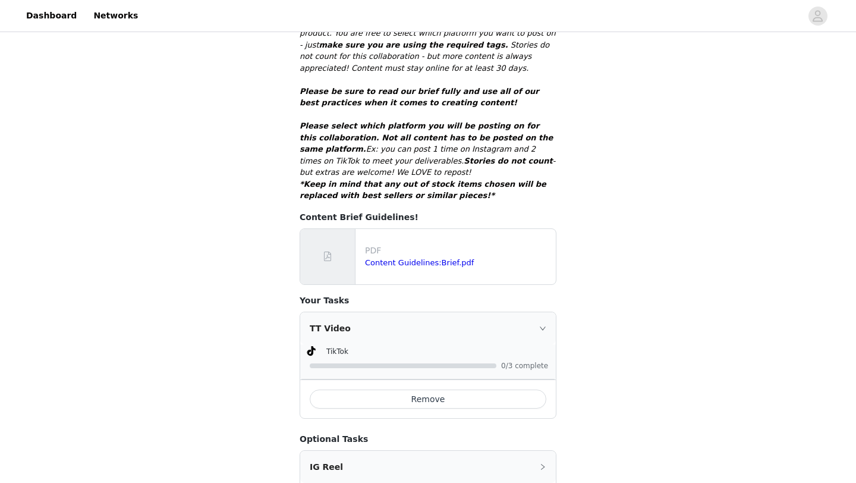
scroll to position [445, 0]
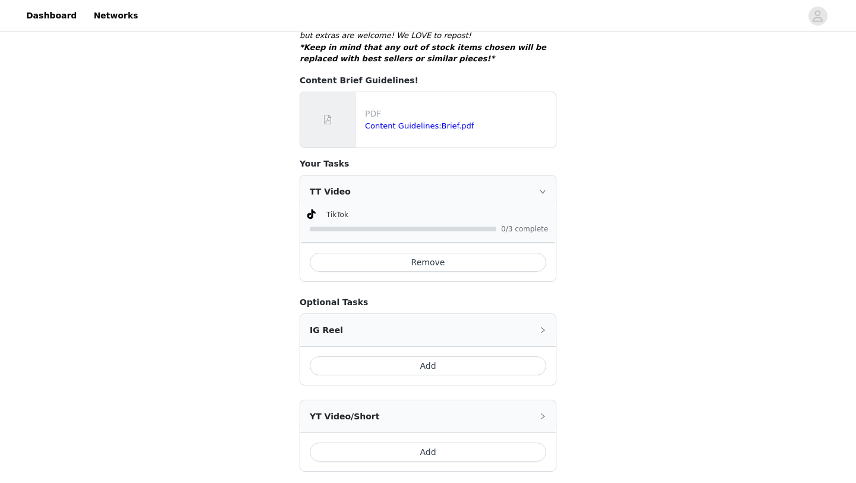
click at [542, 183] on div "TT Video" at bounding box center [428, 191] width 256 height 32
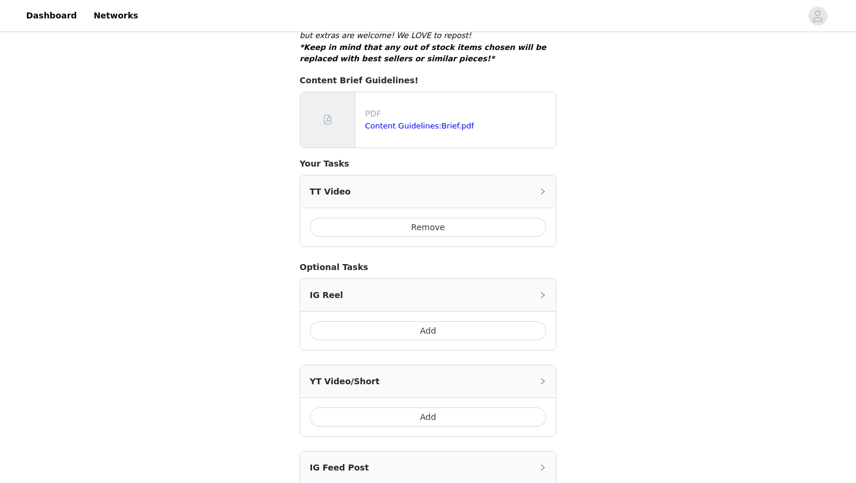
click at [542, 183] on div "TT Video" at bounding box center [428, 191] width 256 height 32
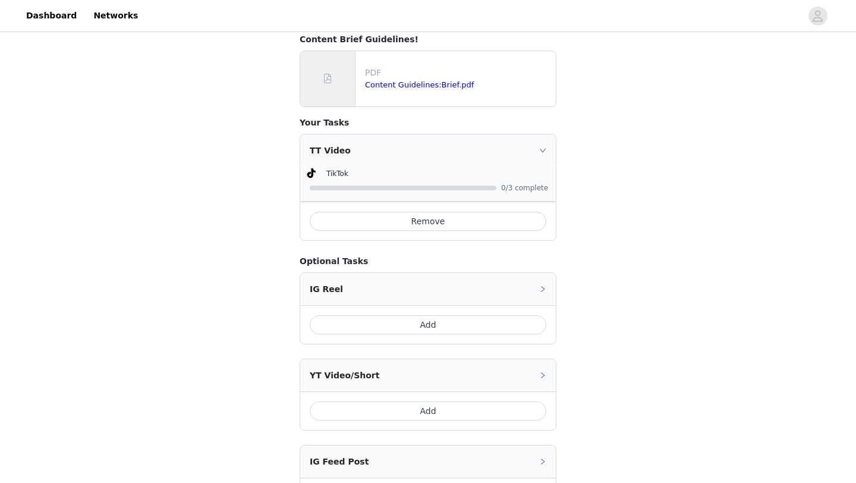
scroll to position [621, 0]
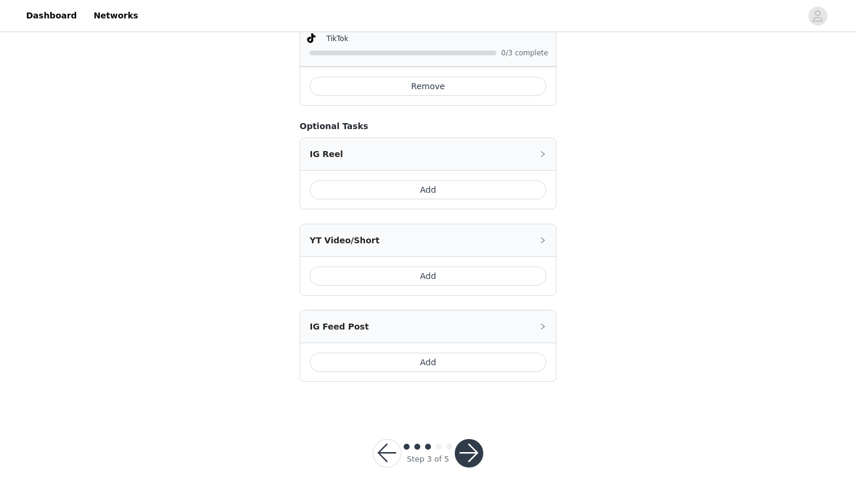
click at [477, 439] on button "button" at bounding box center [469, 453] width 29 height 29
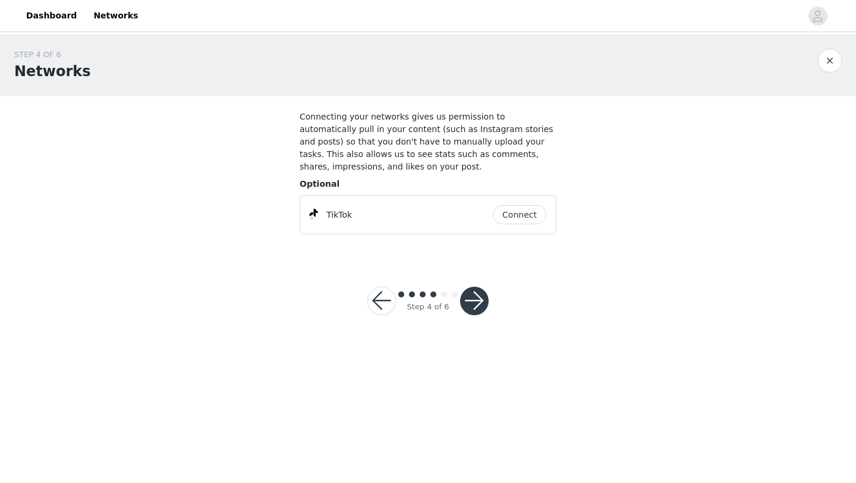
click at [512, 216] on button "Connect" at bounding box center [519, 214] width 53 height 19
click at [485, 298] on button "button" at bounding box center [474, 300] width 29 height 29
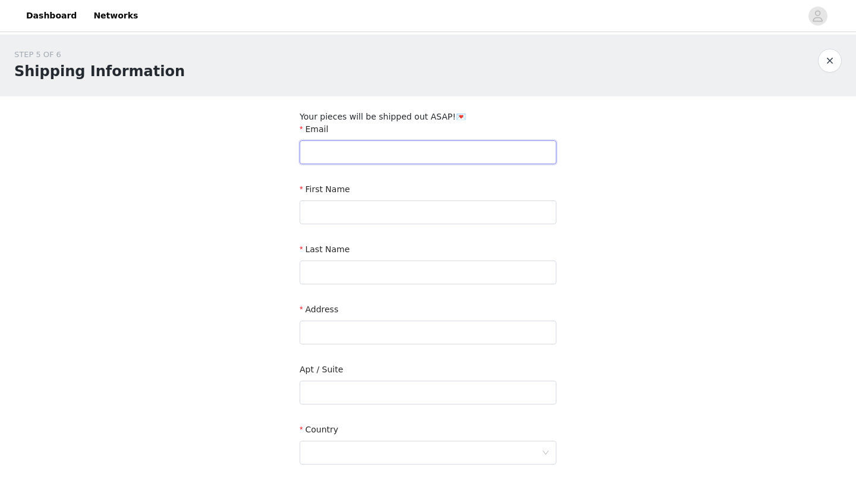
click at [386, 155] on input "text" at bounding box center [428, 152] width 257 height 24
type input "Emilysell773@gmail.com"
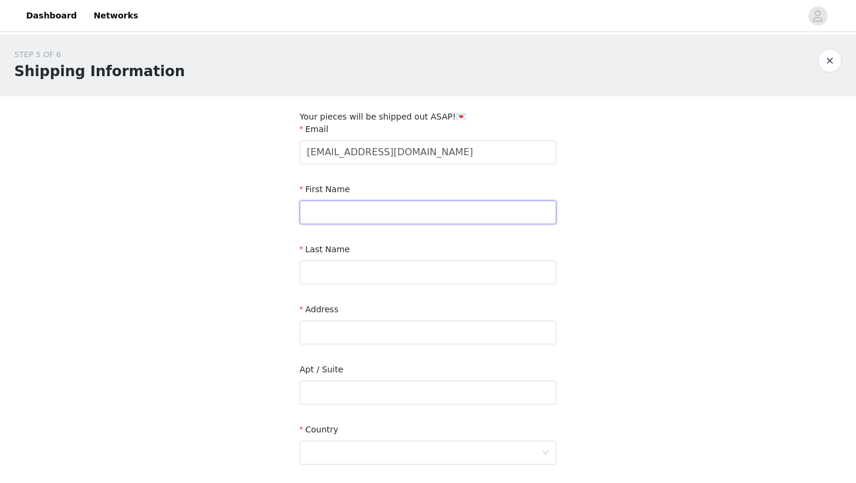
click at [331, 219] on input "text" at bounding box center [428, 212] width 257 height 24
type input "Emily"
click at [309, 276] on input "text" at bounding box center [428, 272] width 257 height 24
type input "Sell"
click at [343, 341] on input "text" at bounding box center [428, 332] width 257 height 24
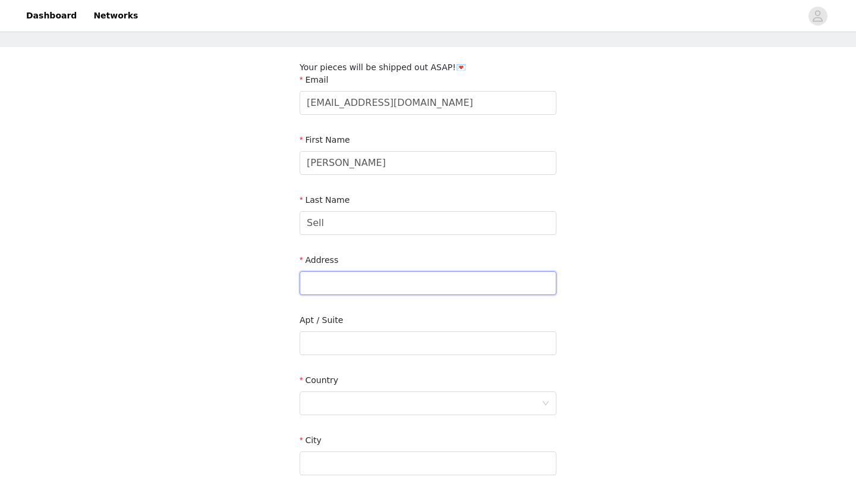
scroll to position [69, 0]
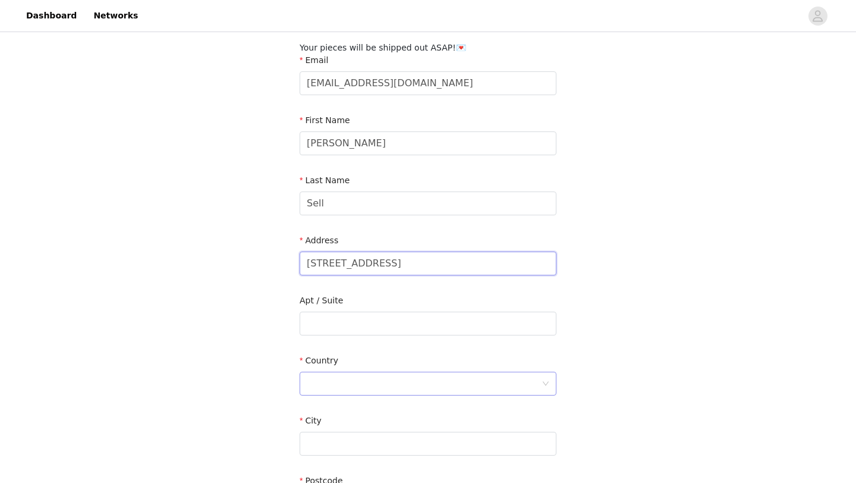
type input "16 Richmond road"
click at [364, 382] on div at bounding box center [424, 383] width 235 height 23
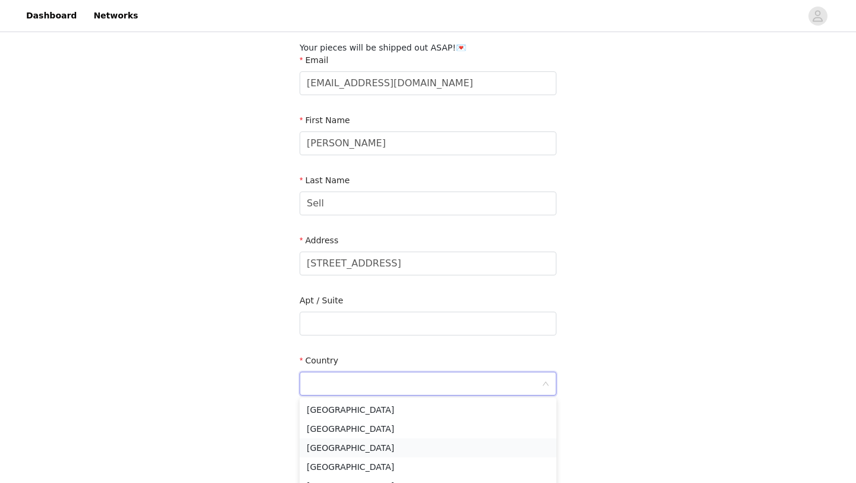
click at [360, 446] on li "[GEOGRAPHIC_DATA]" at bounding box center [428, 447] width 257 height 19
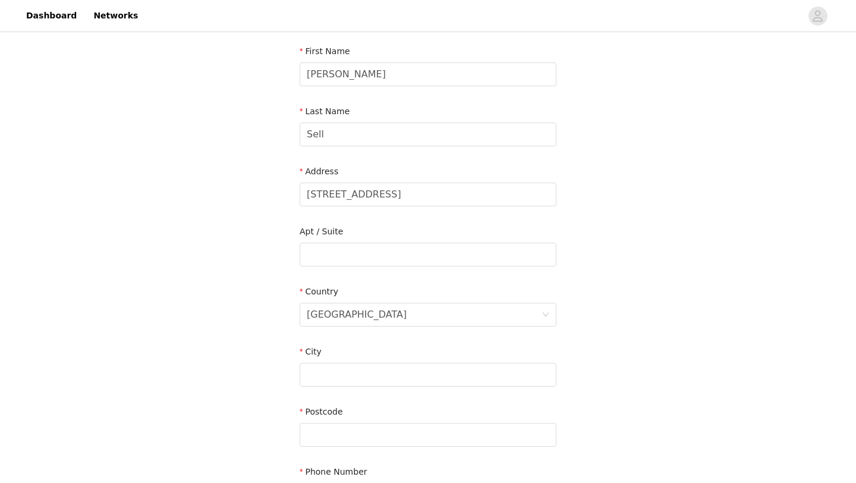
scroll to position [153, 0]
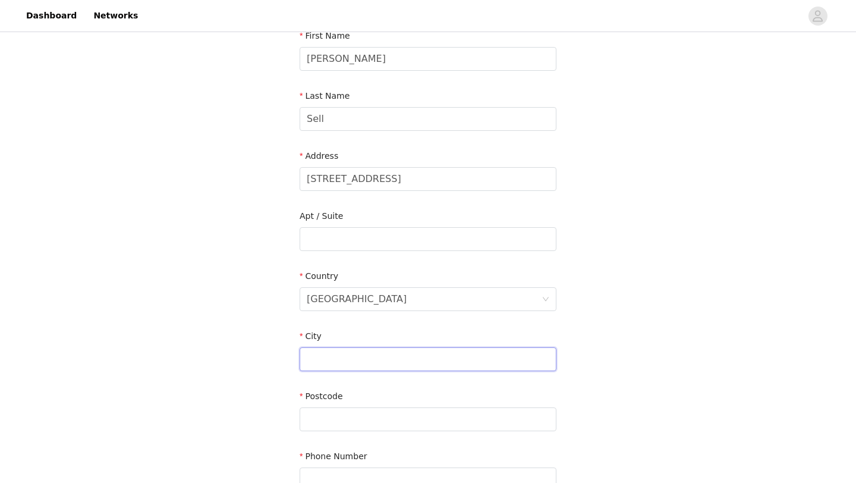
click at [342, 360] on input "text" at bounding box center [428, 359] width 257 height 24
type input "Manchester"
click at [251, 371] on div "STEP 5 OF 6 Shipping Information Your pieces will be shipped out ASAP!💌 Email E…" at bounding box center [428, 202] width 856 height 643
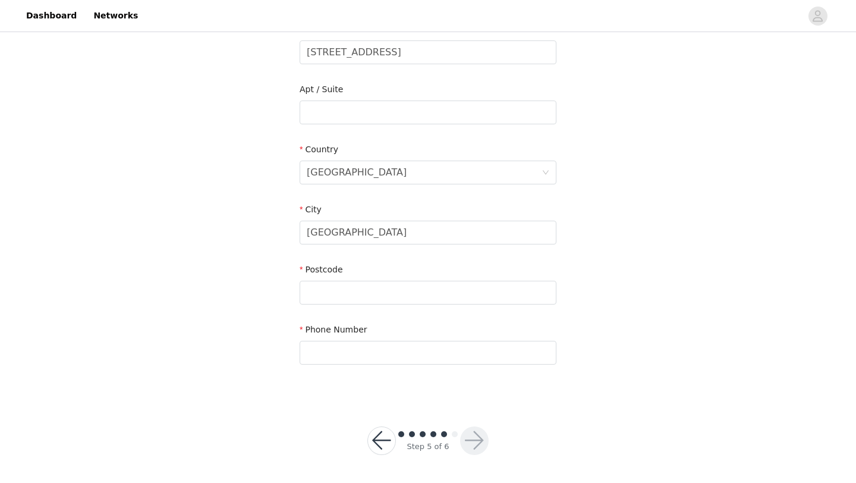
scroll to position [280, 0]
click at [351, 286] on input "text" at bounding box center [428, 293] width 257 height 24
type input "m"
click at [248, 370] on div "STEP 5 OF 6 Shipping Information Your pieces will be shipped out ASAP!💌 Email E…" at bounding box center [428, 76] width 856 height 643
click at [366, 295] on input "M14 6YD" at bounding box center [428, 293] width 257 height 24
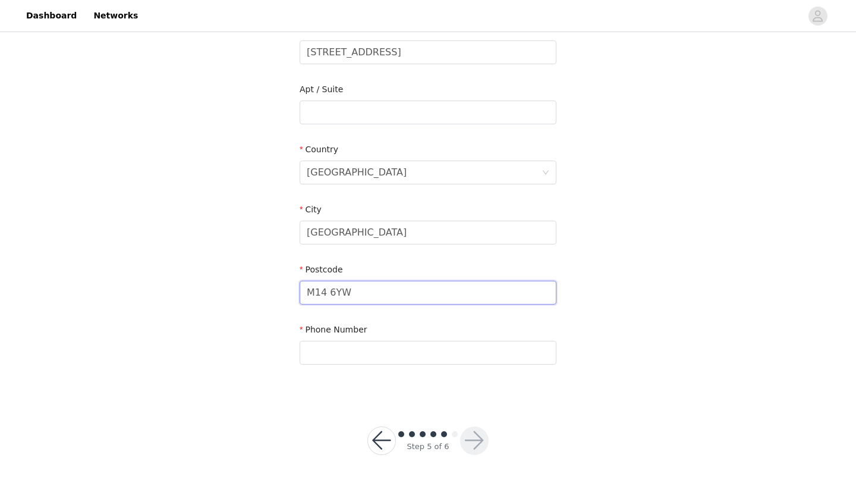
type input "M14 6YW"
click at [248, 285] on div "STEP 5 OF 6 Shipping Information Your pieces will be shipped out ASAP!💌 Email E…" at bounding box center [428, 76] width 856 height 643
click at [354, 352] on input "text" at bounding box center [428, 353] width 257 height 24
type input "07584053787"
click at [234, 370] on div "STEP 5 OF 6 Shipping Information Your pieces will be shipped out ASAP!💌 Email E…" at bounding box center [428, 76] width 856 height 643
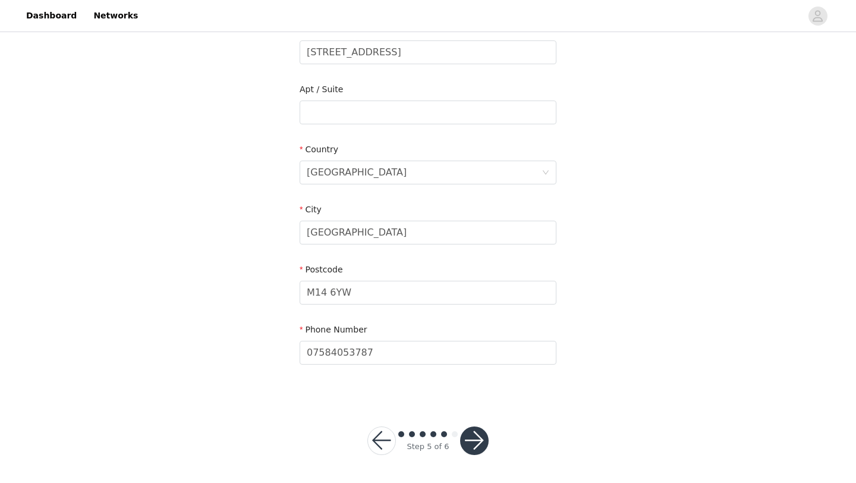
click at [468, 432] on button "button" at bounding box center [474, 440] width 29 height 29
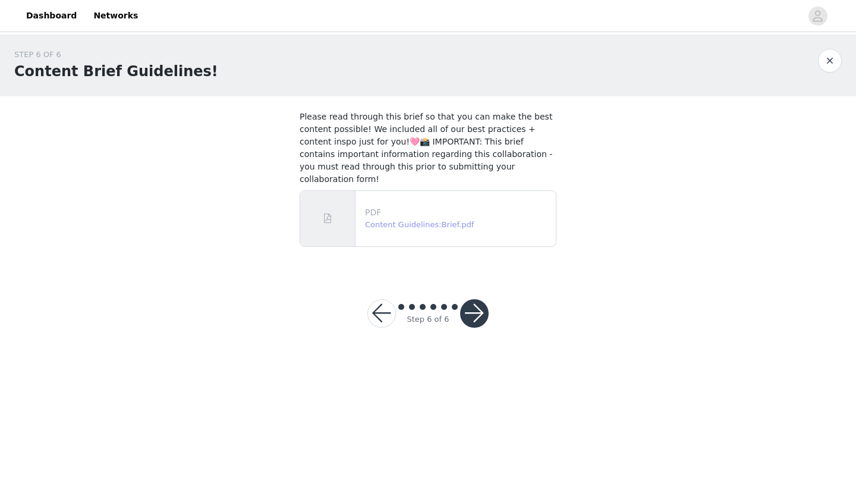
click at [429, 220] on link "Content Guidelines:Brief.pdf" at bounding box center [419, 224] width 109 height 9
click at [476, 299] on button "button" at bounding box center [474, 313] width 29 height 29
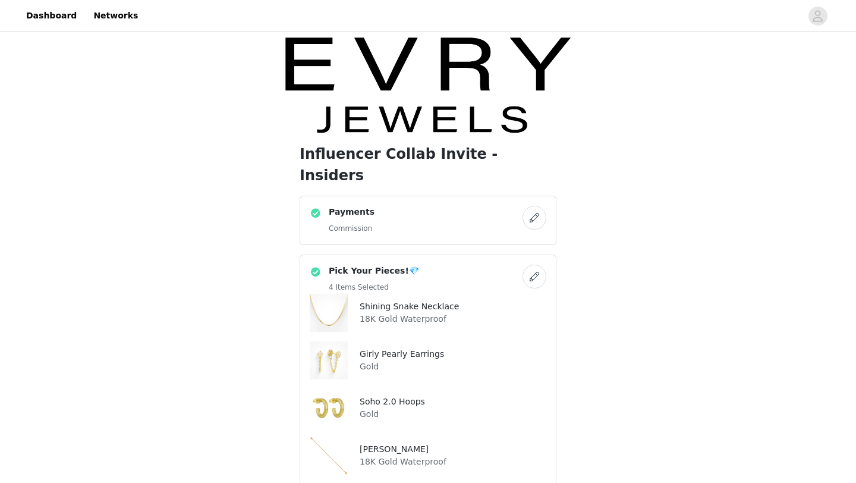
click at [352, 206] on h4 "Payments" at bounding box center [352, 212] width 46 height 12
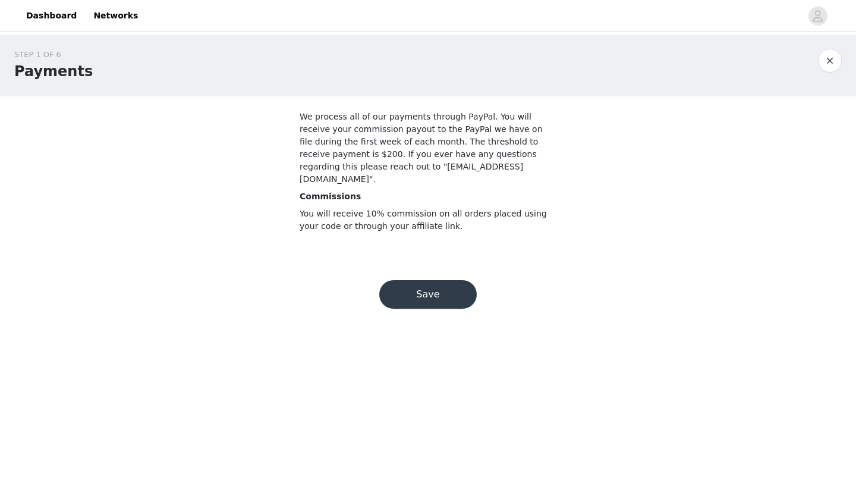
click at [434, 284] on button "Save" at bounding box center [427, 294] width 97 height 29
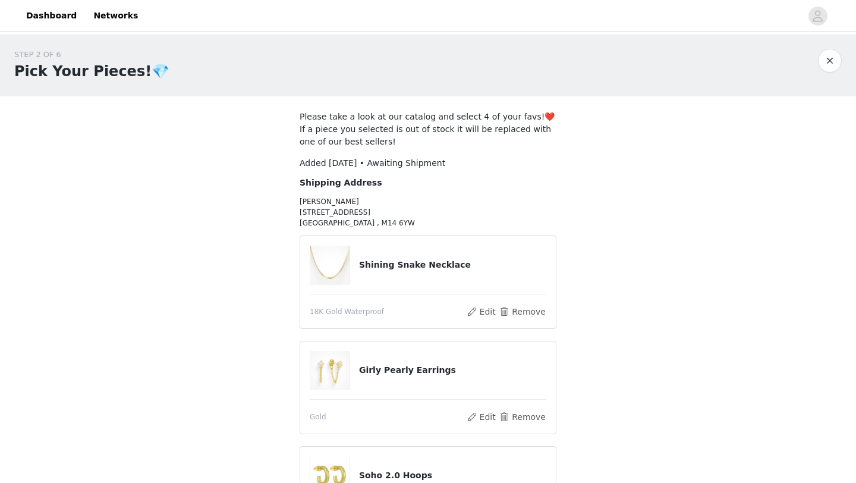
scroll to position [273, 0]
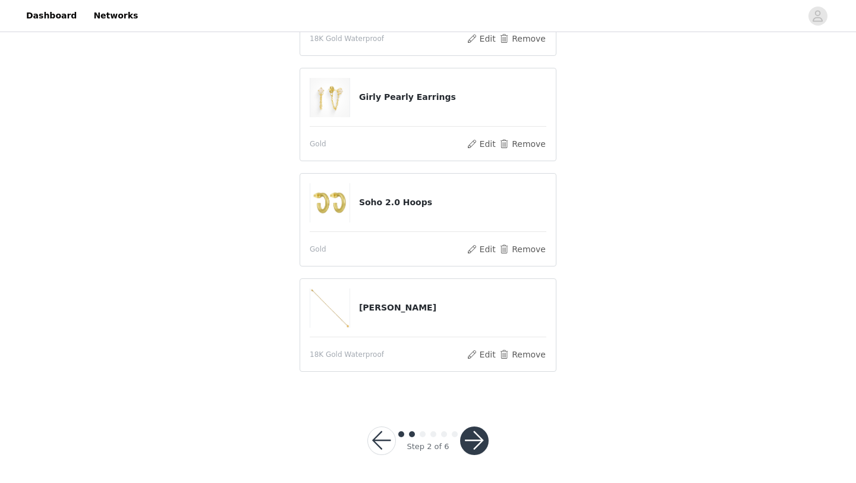
click at [465, 442] on button "button" at bounding box center [474, 440] width 29 height 29
click at [465, 442] on div at bounding box center [474, 440] width 29 height 29
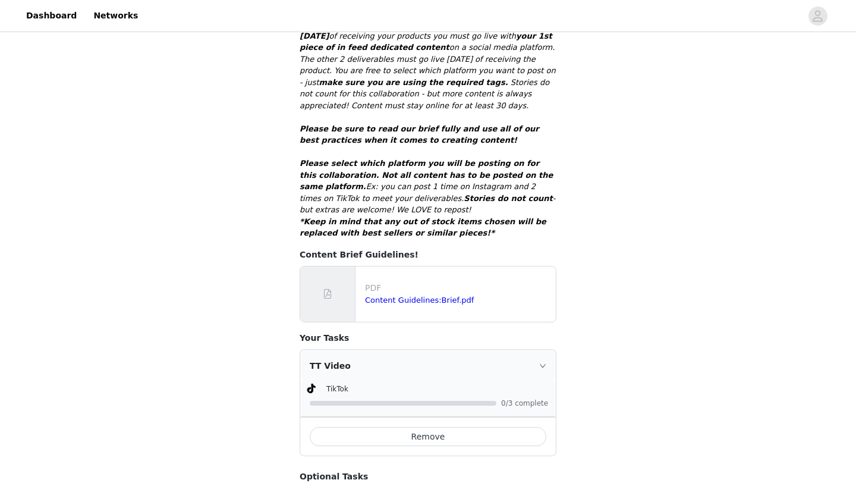
scroll to position [621, 0]
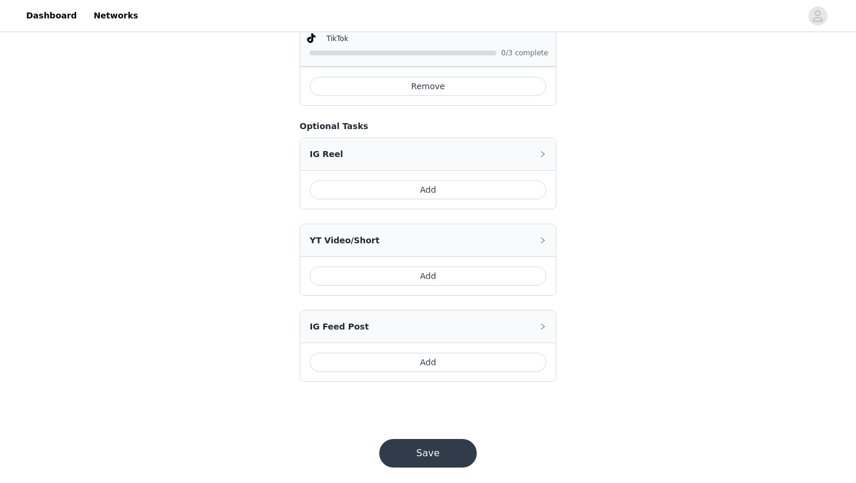
click at [448, 446] on button "Save" at bounding box center [427, 453] width 97 height 29
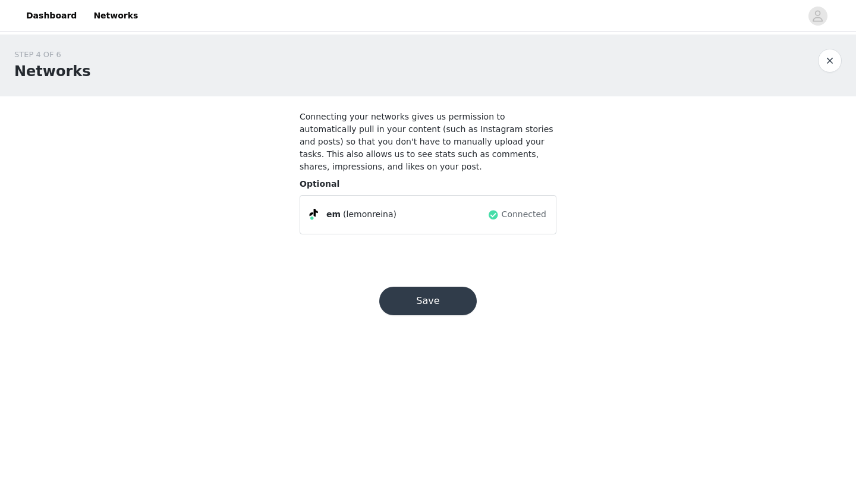
click at [432, 301] on button "Save" at bounding box center [427, 300] width 97 height 29
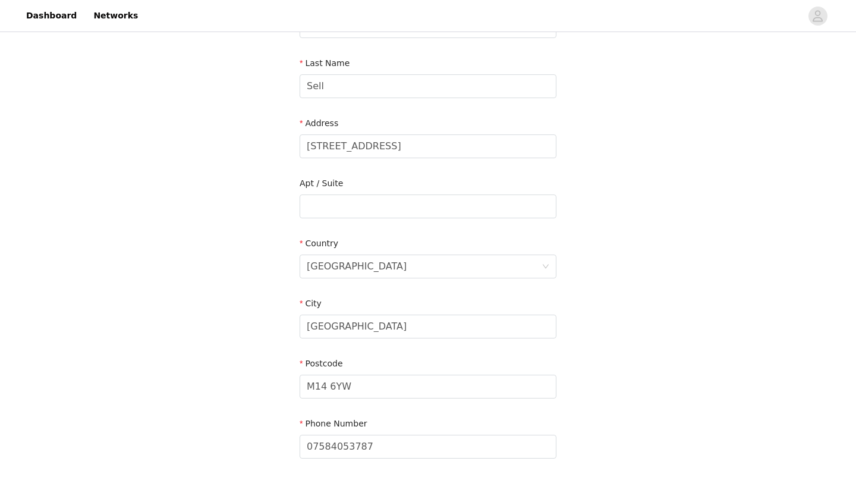
scroll to position [280, 0]
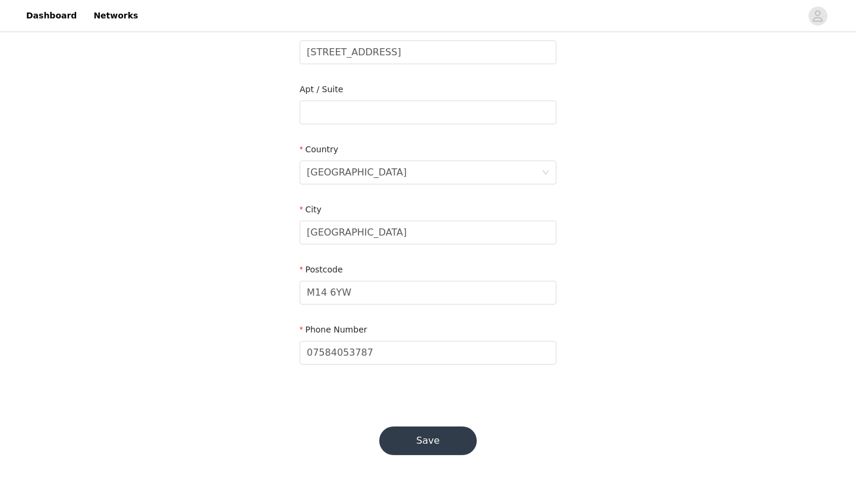
click at [434, 437] on button "Save" at bounding box center [427, 440] width 97 height 29
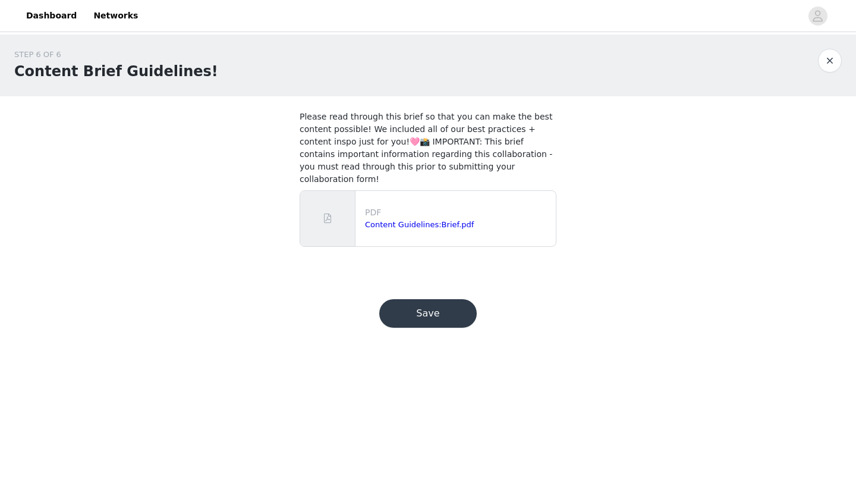
click at [428, 299] on button "Save" at bounding box center [427, 313] width 97 height 29
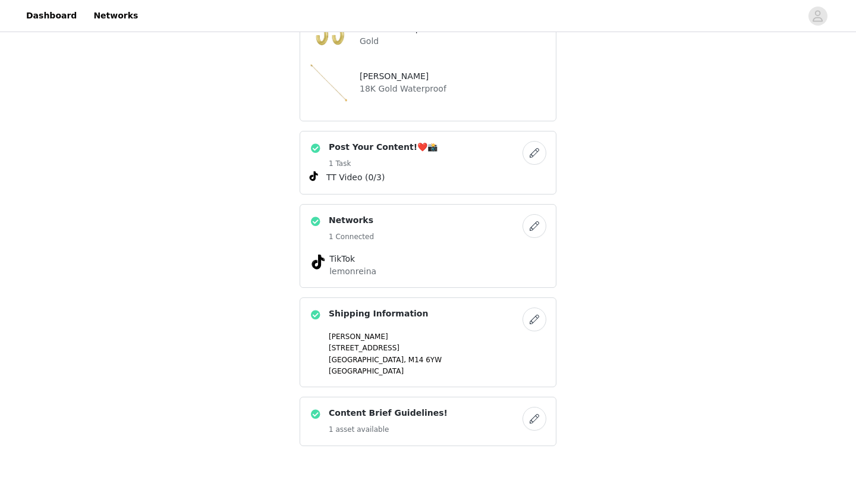
scroll to position [415, 0]
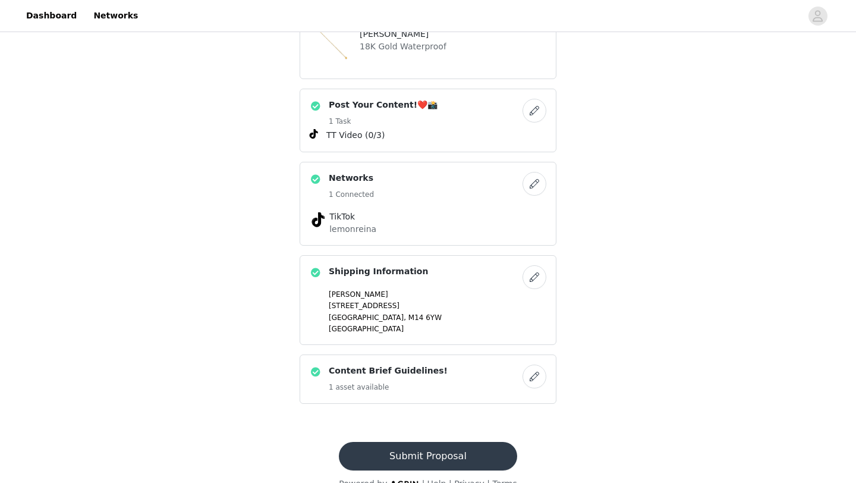
click at [422, 442] on button "Submit Proposal" at bounding box center [428, 456] width 178 height 29
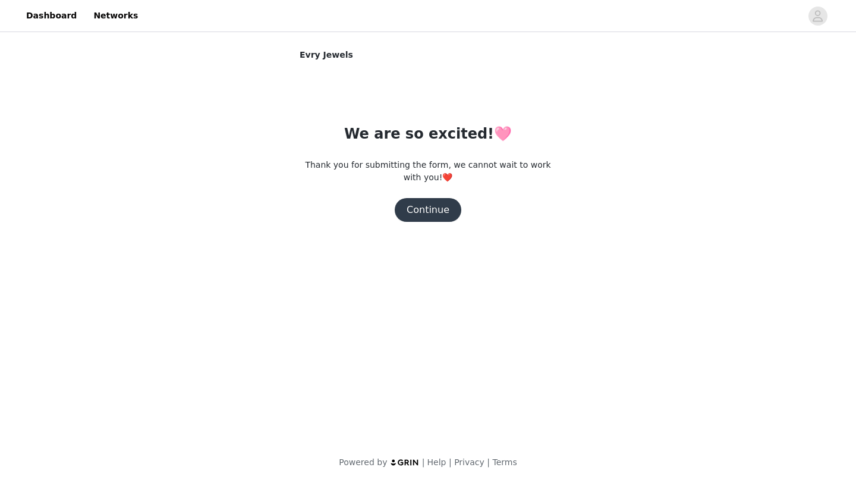
click at [436, 212] on button "Continue" at bounding box center [428, 210] width 67 height 24
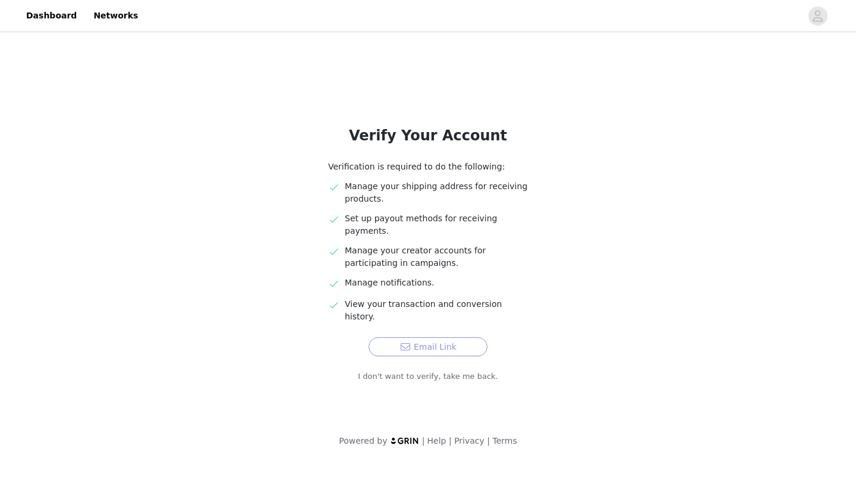
click at [426, 337] on button "Email Link" at bounding box center [428, 346] width 119 height 19
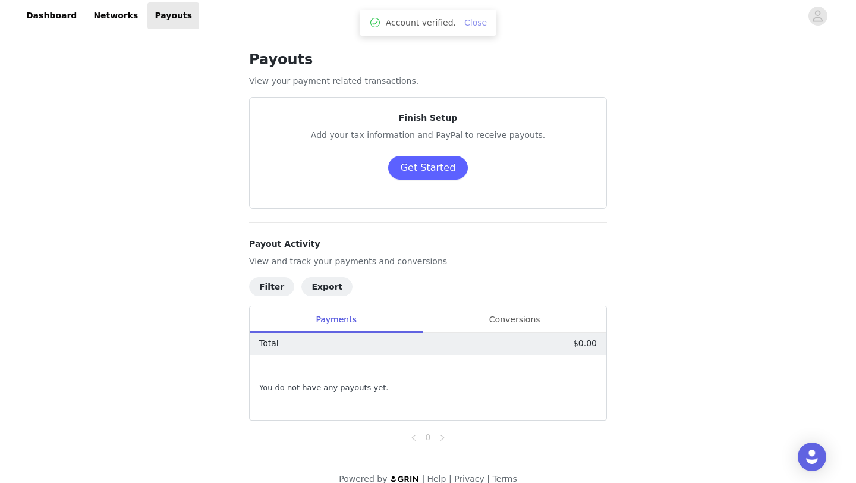
click at [478, 20] on link "Close" at bounding box center [475, 23] width 23 height 10
click at [411, 166] on button "Get Started" at bounding box center [428, 168] width 80 height 24
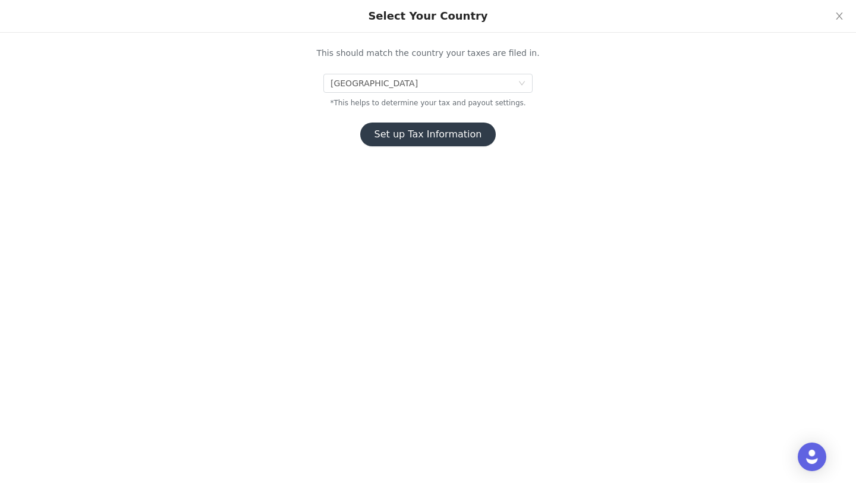
click at [447, 136] on button "Set up Tax Information" at bounding box center [428, 134] width 136 height 24
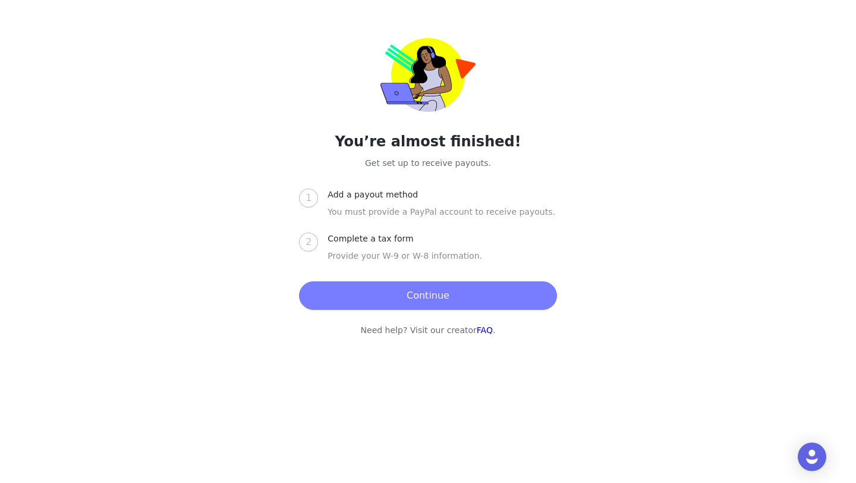
click at [462, 289] on button "Continue" at bounding box center [427, 295] width 257 height 29
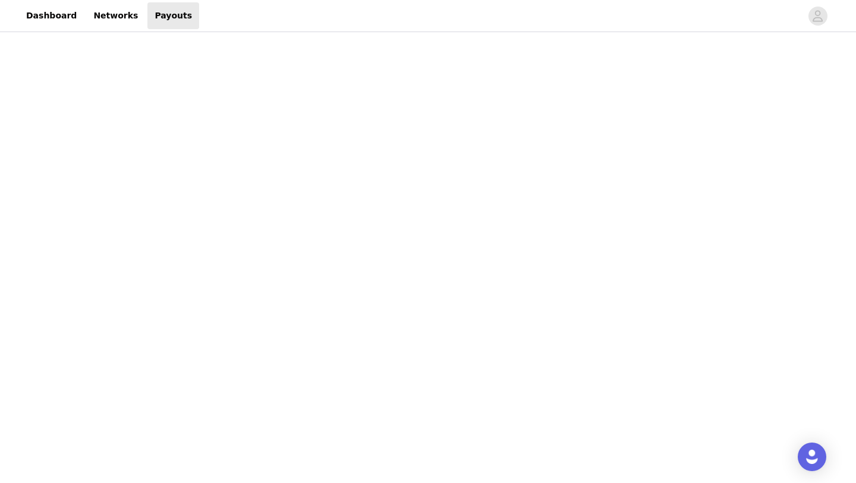
scroll to position [210, 0]
click at [209, 342] on div "Payouts View your payment related transactions. Payout Activity View and track …" at bounding box center [428, 302] width 856 height 955
click at [184, 307] on div "Payouts View your payment related transactions. Payout Activity View and track …" at bounding box center [428, 298] width 856 height 1052
